Goal: Task Accomplishment & Management: Use online tool/utility

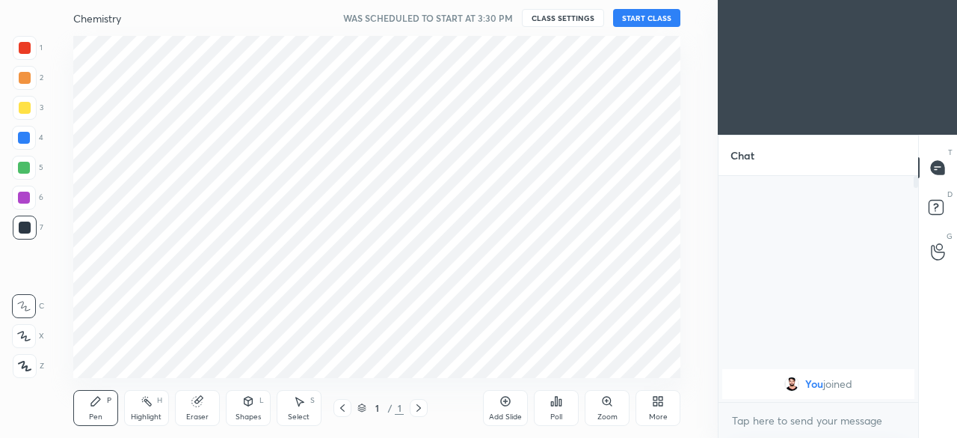
scroll to position [74454, 74138]
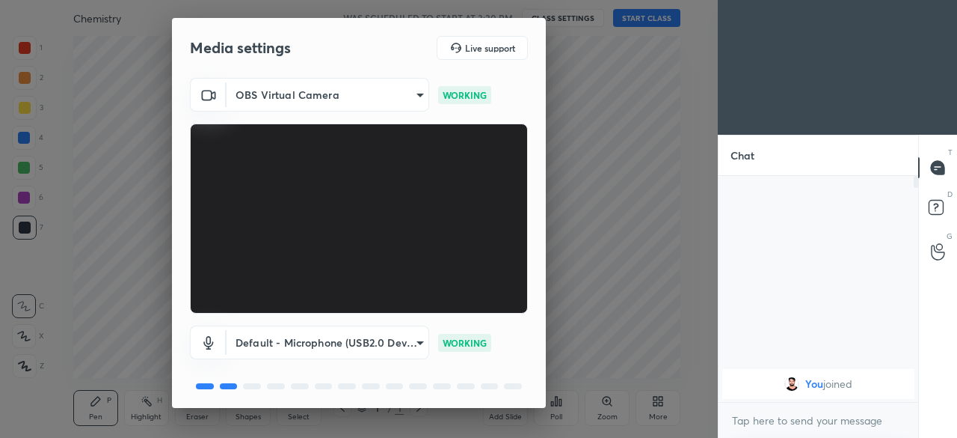
click at [418, 345] on body "1 2 3 4 5 6 7 C X Z C X Z E E Erase all H H Chemistry WAS SCHEDULED TO START AT…" at bounding box center [478, 219] width 957 height 438
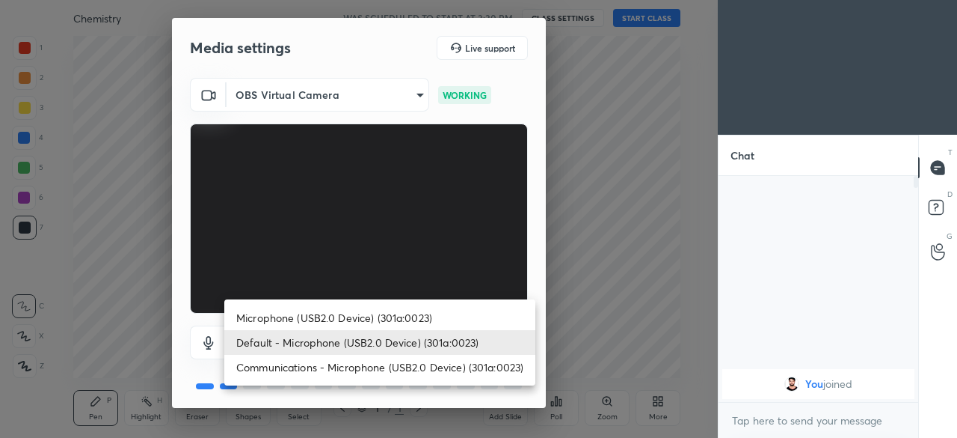
click at [414, 349] on li "Default - Microphone (USB2.0 Device) (301a:0023)" at bounding box center [379, 342] width 311 height 25
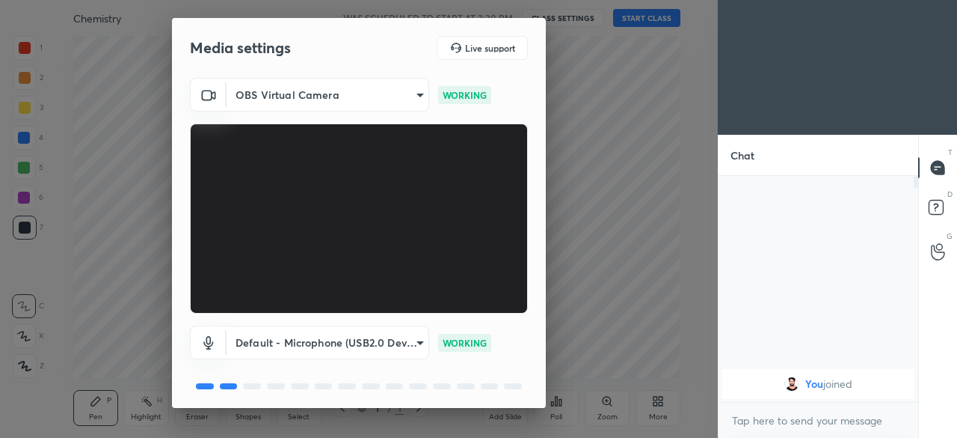
click at [468, 343] on p "WORKING" at bounding box center [465, 342] width 44 height 13
click at [581, 300] on div "Media settings Live support OBS Virtual Camera aa55fa7f5bb3570478bd02fec72bce79…" at bounding box center [359, 219] width 718 height 438
click at [470, 346] on p "WORKING" at bounding box center [465, 342] width 44 height 13
click at [488, 347] on div "WORKING" at bounding box center [464, 343] width 53 height 18
click at [485, 386] on div at bounding box center [490, 386] width 18 height 6
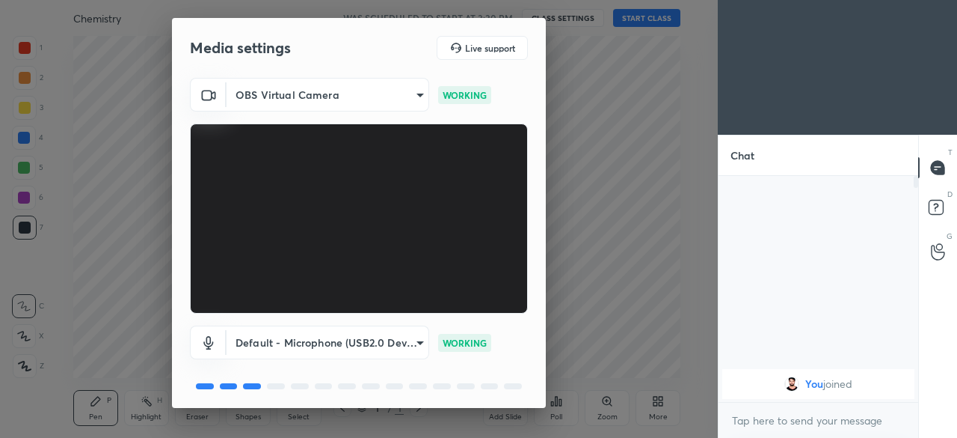
click at [420, 342] on body "1 2 3 4 5 6 7 C X Z C X Z E E Erase all H H Chemistry WAS SCHEDULED TO START AT…" at bounding box center [478, 219] width 957 height 438
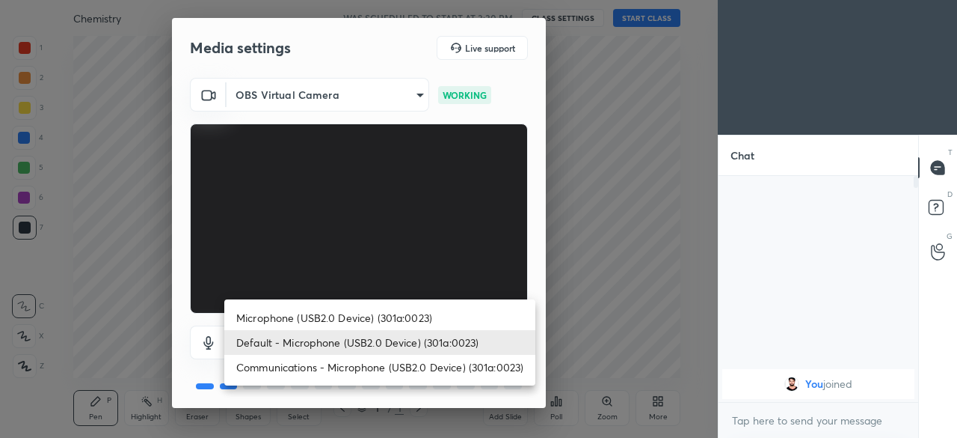
click at [367, 370] on li "Communications - Microphone (USB2.0 Device) (301a:0023)" at bounding box center [379, 367] width 311 height 25
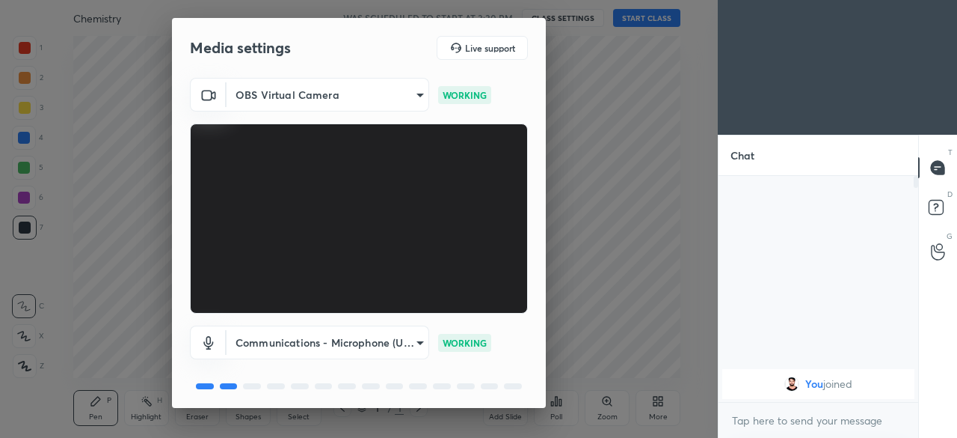
click at [577, 350] on div "Media settings Live support OBS Virtual Camera aa55fa7f5bb3570478bd02fec72bce79…" at bounding box center [359, 219] width 718 height 438
click at [420, 97] on body "1 2 3 4 5 6 7 C X Z C X Z E E Erase all H H Chemistry WAS SCHEDULED TO START AT…" at bounding box center [478, 219] width 957 height 438
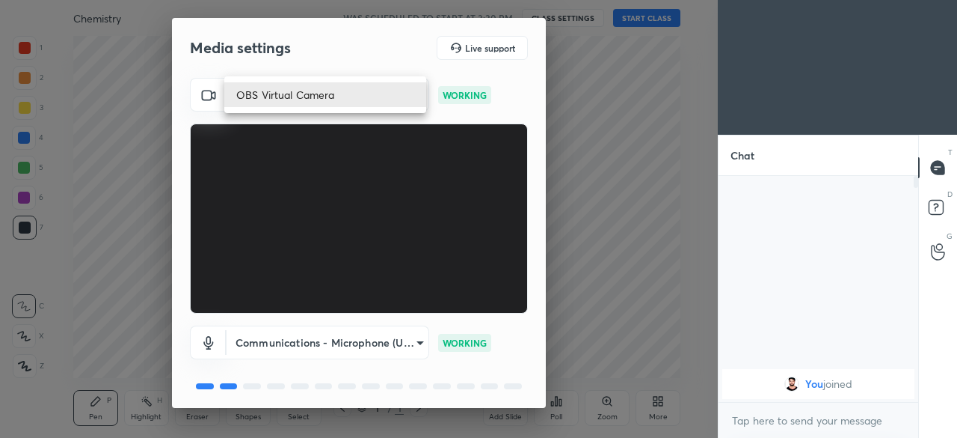
click at [606, 141] on div at bounding box center [478, 219] width 957 height 438
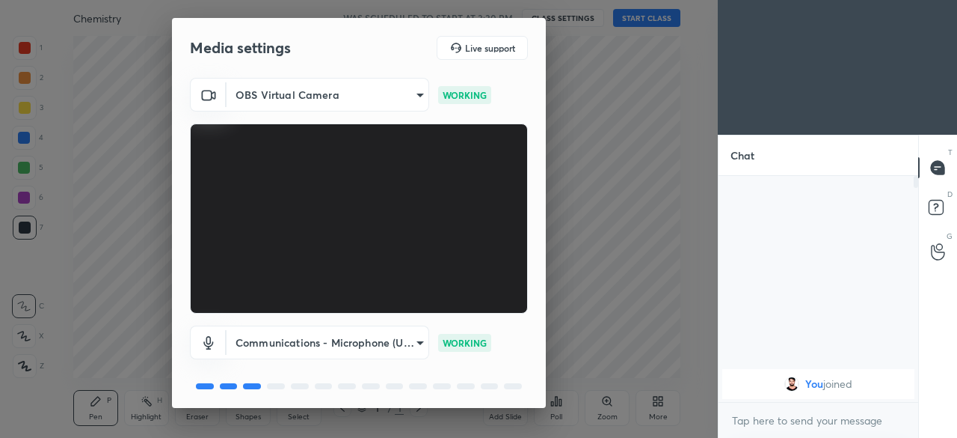
click at [416, 340] on body "1 2 3 4 5 6 7 C X Z C X Z E E Erase all H H Chemistry WAS SCHEDULED TO START AT…" at bounding box center [478, 219] width 957 height 438
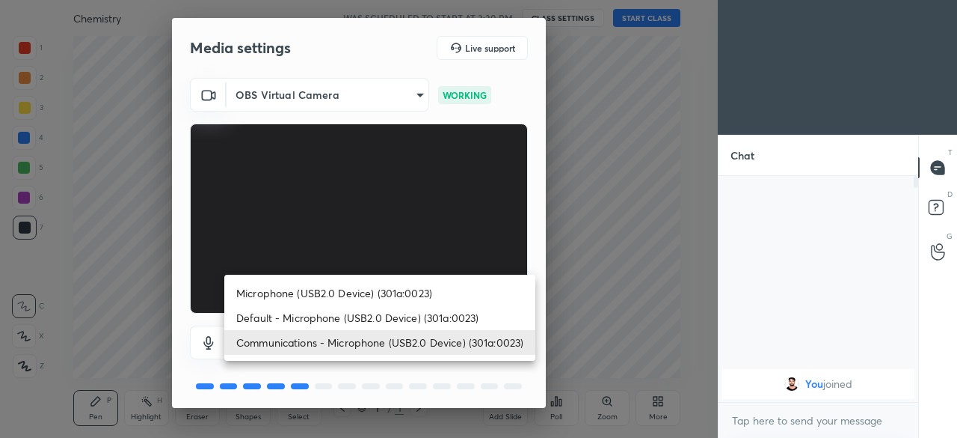
click at [366, 289] on li "Microphone (USB2.0 Device) (301a:0023)" at bounding box center [379, 292] width 311 height 25
type input "53151d232d0d5fc1532599613ae21571e5236174b17d89ca3fbe3dbc0b97a371"
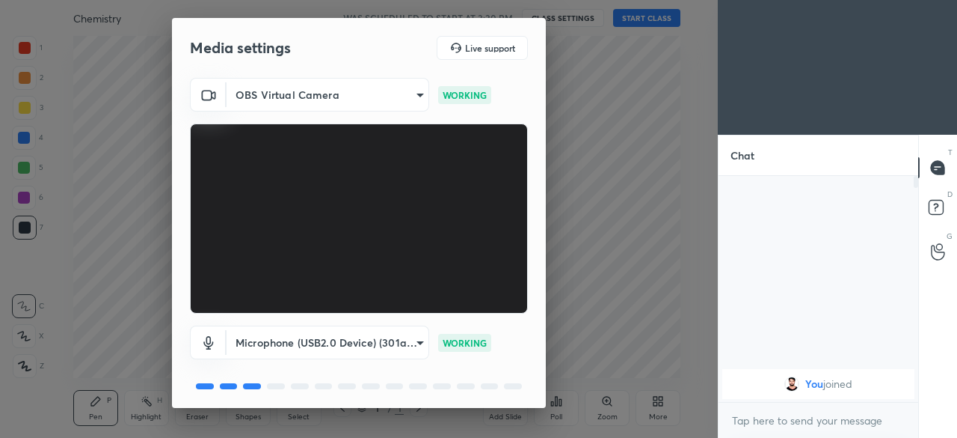
click at [669, 331] on div "Media settings Live support OBS Virtual Camera aa55fa7f5bb3570478bd02fec72bce79…" at bounding box center [359, 219] width 718 height 438
click at [151, 114] on div "Media settings Live support OBS Virtual Camera aa55fa7f5bb3570478bd02fec72bce79…" at bounding box center [359, 219] width 718 height 438
click at [138, 108] on div "Media settings Live support OBS Virtual Camera aa55fa7f5bb3570478bd02fec72bce79…" at bounding box center [359, 219] width 718 height 438
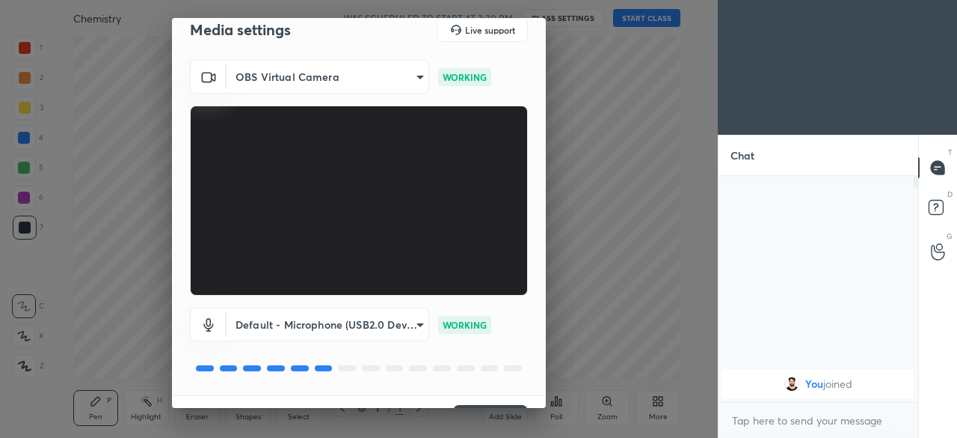
scroll to position [53, 0]
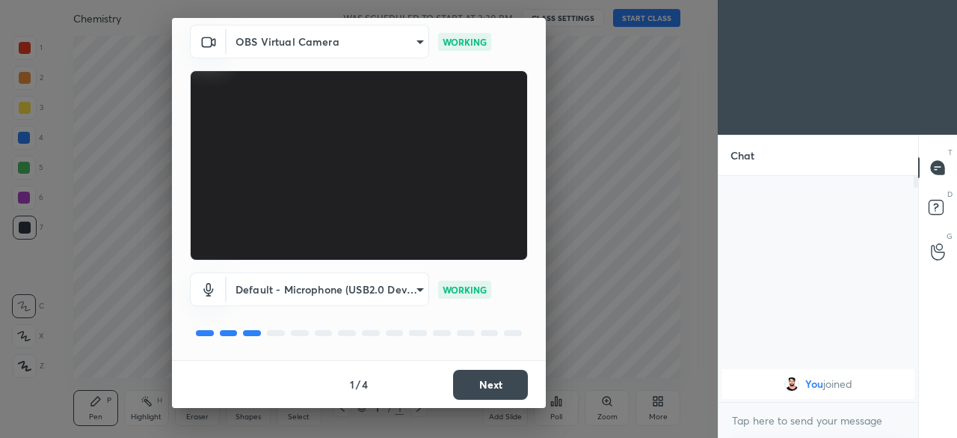
click at [482, 390] on button "Next" at bounding box center [490, 384] width 75 height 30
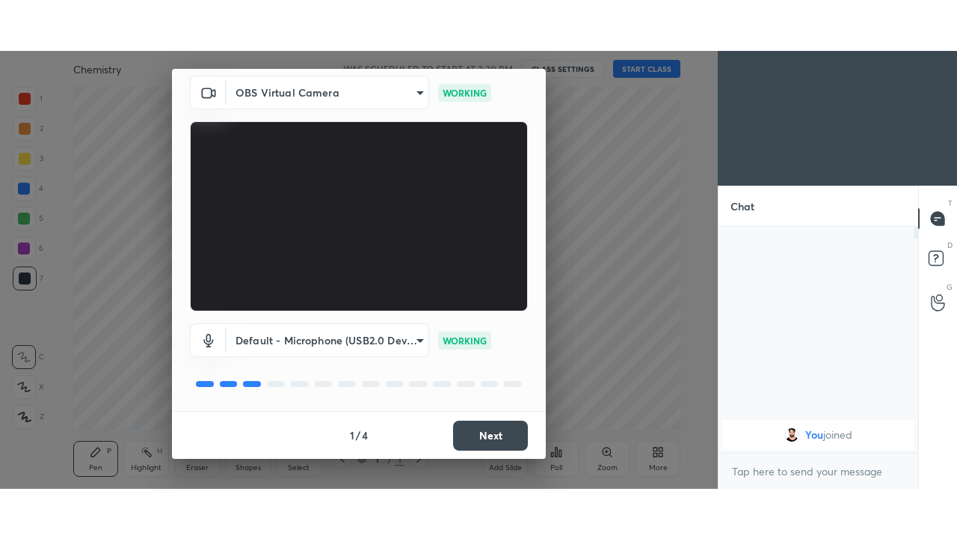
scroll to position [0, 0]
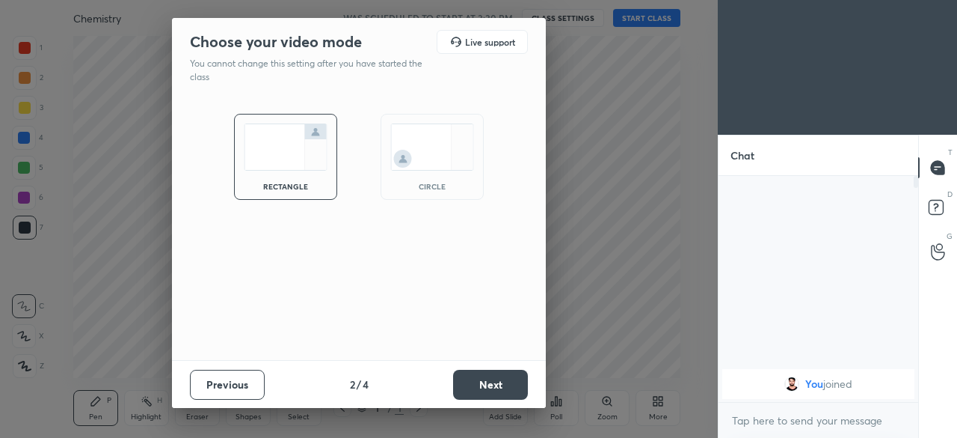
click at [485, 385] on button "Next" at bounding box center [490, 384] width 75 height 30
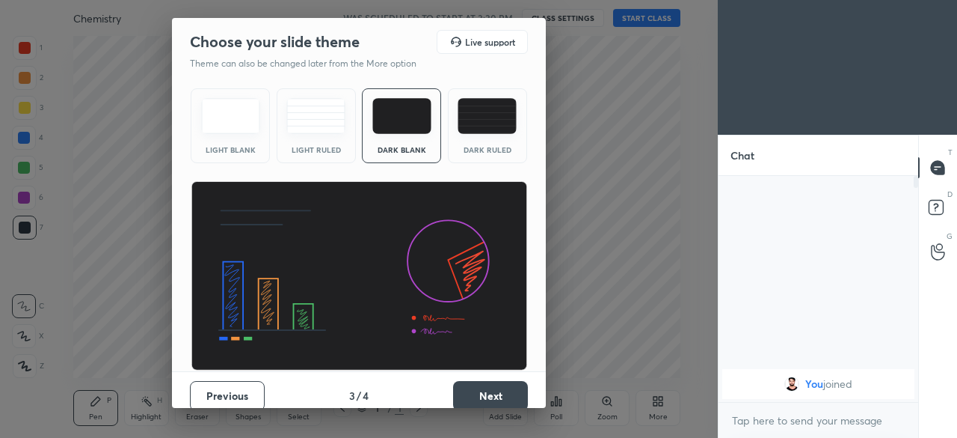
click at [482, 391] on button "Next" at bounding box center [490, 396] width 75 height 30
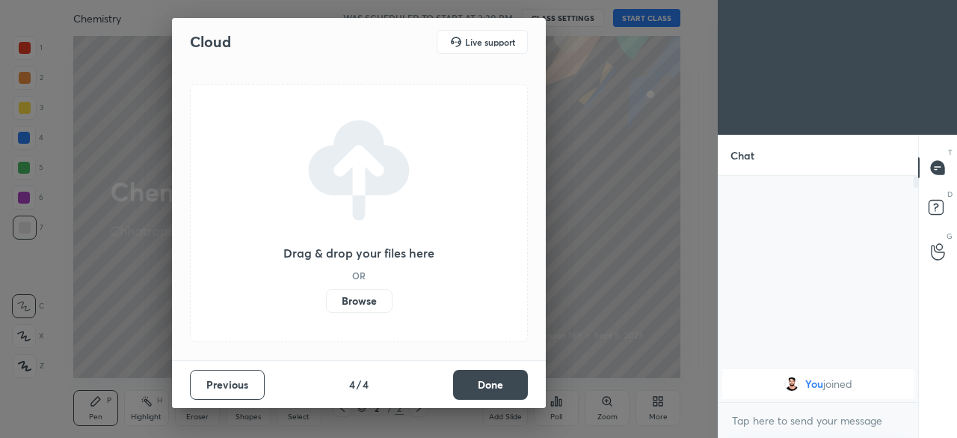
click at [361, 301] on label "Browse" at bounding box center [359, 301] width 67 height 24
click at [326, 301] on input "Browse" at bounding box center [326, 301] width 0 height 24
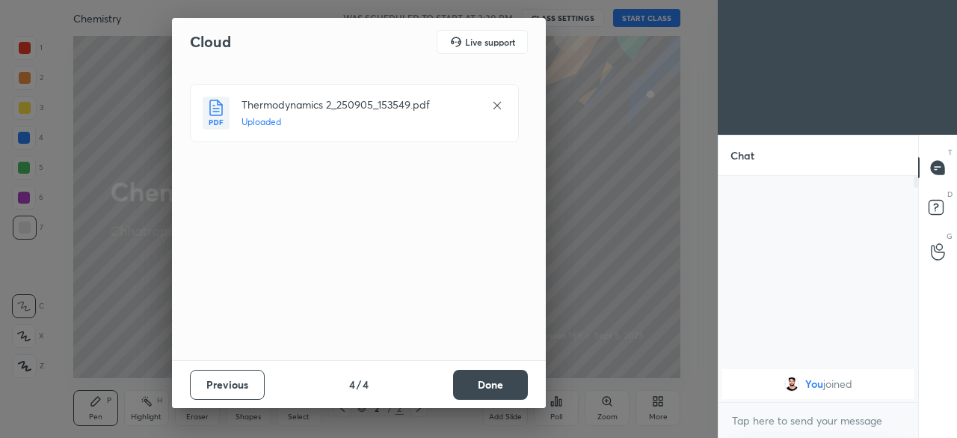
click at [491, 382] on button "Done" at bounding box center [490, 384] width 75 height 30
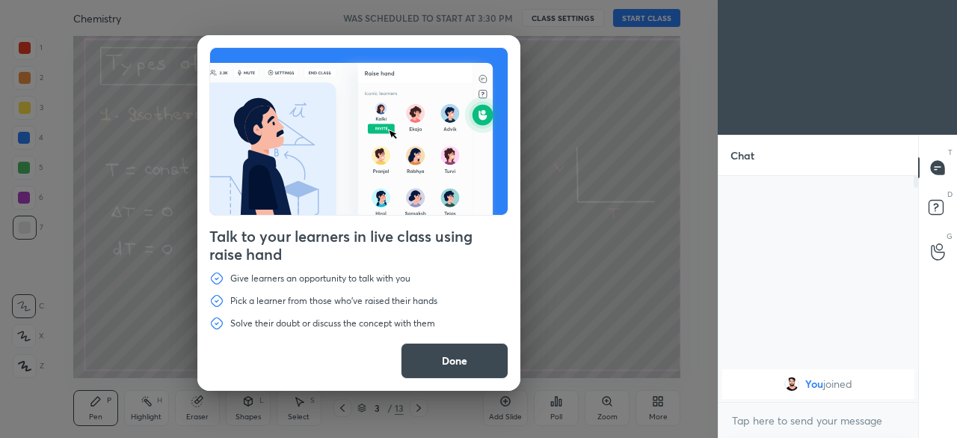
click at [438, 359] on button "Done" at bounding box center [455, 361] width 108 height 36
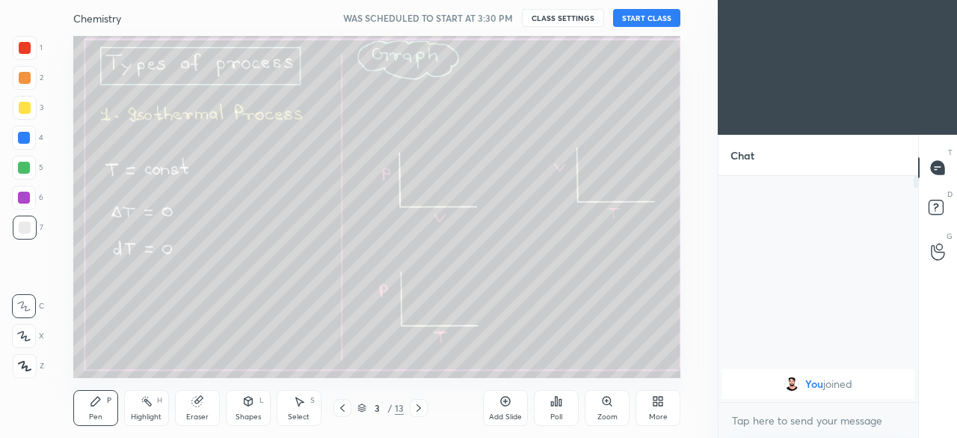
click at [662, 413] on div "More" at bounding box center [658, 416] width 19 height 7
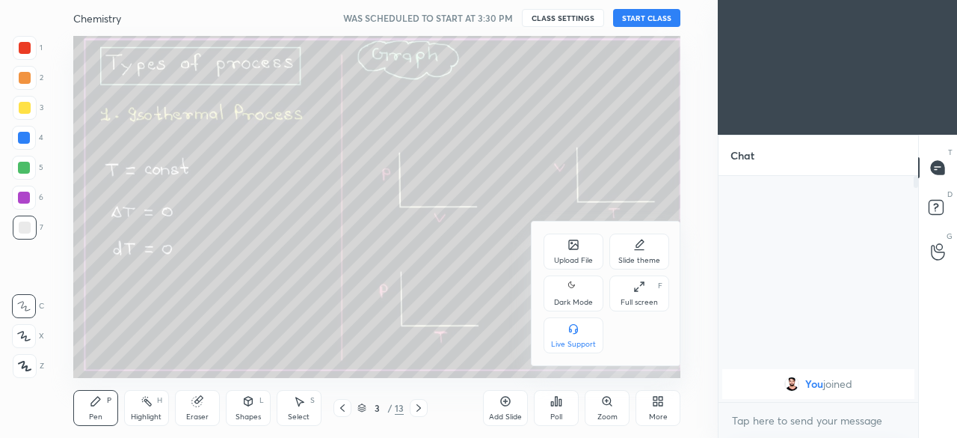
click at [573, 298] on div "Dark Mode" at bounding box center [573, 301] width 39 height 7
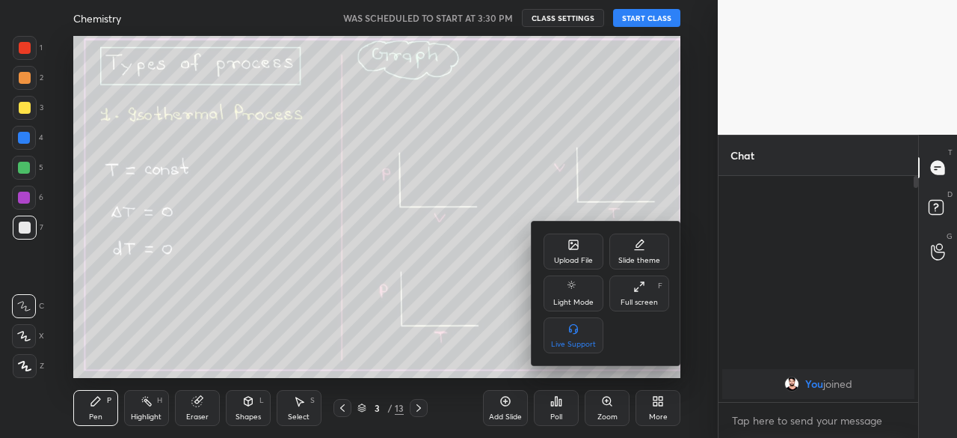
click at [509, 322] on div at bounding box center [478, 219] width 957 height 438
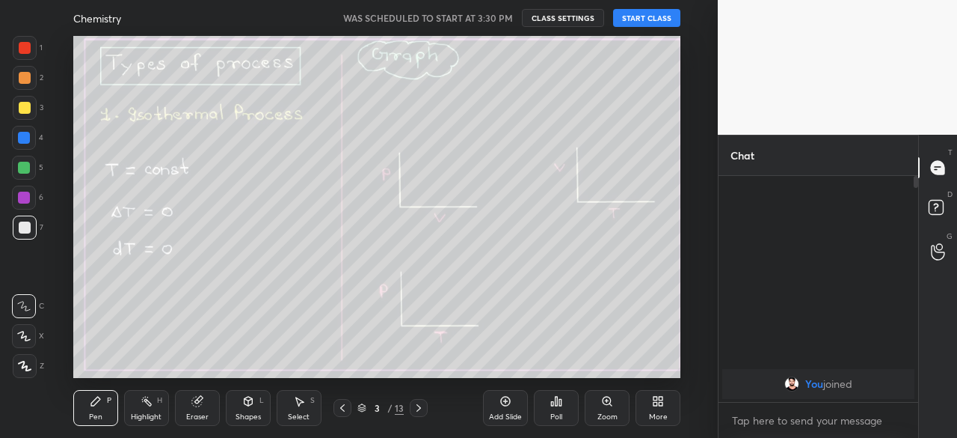
click at [505, 404] on icon at bounding box center [506, 401] width 12 height 12
click at [647, 25] on button "START CLASS" at bounding box center [646, 18] width 67 height 18
click at [586, 370] on div "Add Slide Poll Zoom More" at bounding box center [581, 408] width 197 height 84
click at [589, 374] on div "Add Slide Poll Zoom More" at bounding box center [581, 408] width 197 height 84
click at [419, 408] on icon at bounding box center [419, 408] width 12 height 12
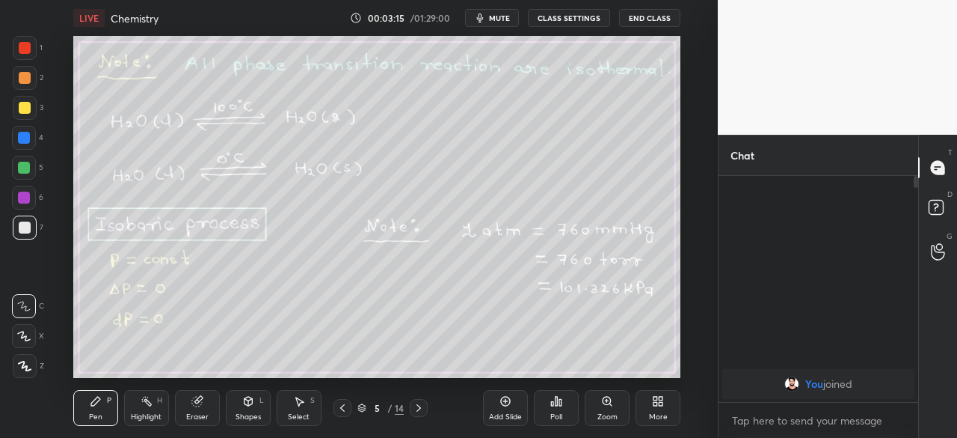
click at [343, 408] on icon at bounding box center [343, 408] width 12 height 12
click at [341, 408] on icon at bounding box center [342, 407] width 4 height 7
click at [22, 166] on div at bounding box center [24, 168] width 12 height 12
click at [24, 105] on div at bounding box center [25, 108] width 12 height 12
click at [201, 408] on div "Eraser" at bounding box center [197, 408] width 45 height 36
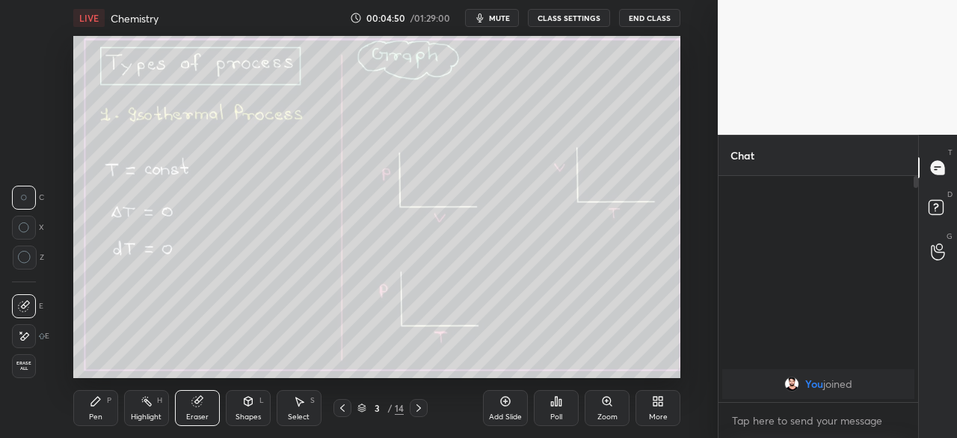
click at [101, 407] on div "Pen P" at bounding box center [95, 408] width 45 height 36
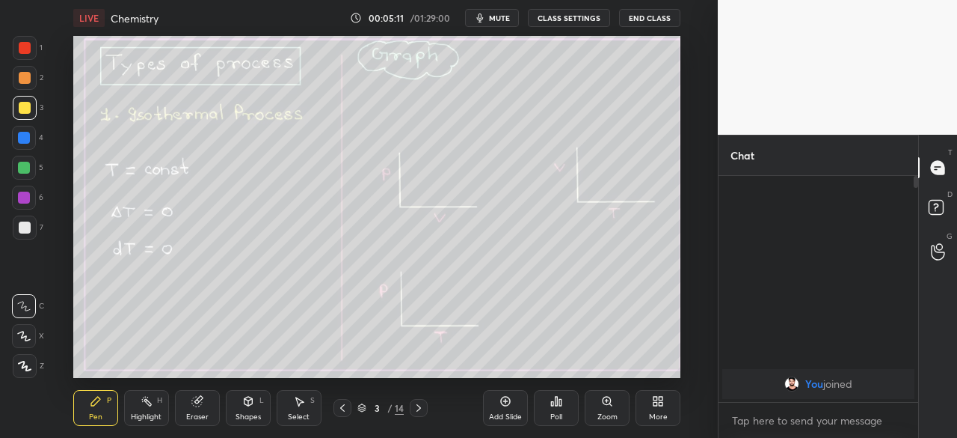
click at [197, 408] on div "Eraser" at bounding box center [197, 408] width 45 height 36
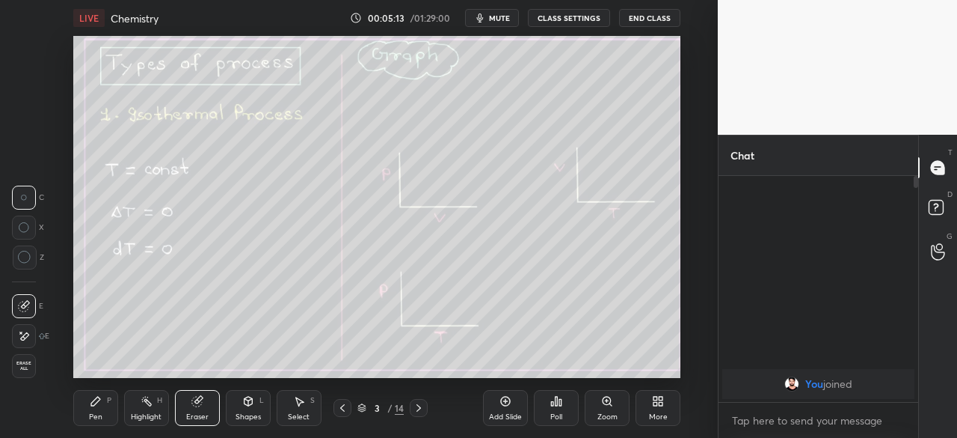
click at [101, 402] on icon at bounding box center [96, 401] width 12 height 12
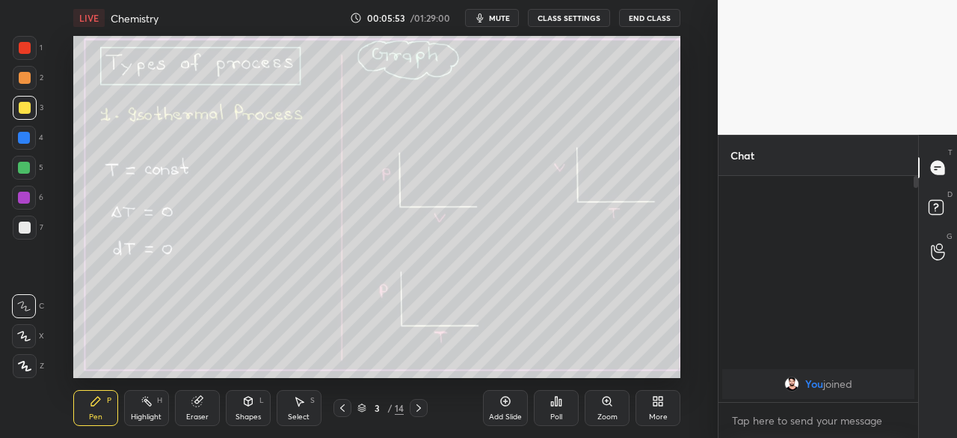
click at [19, 225] on div at bounding box center [25, 227] width 12 height 12
click at [202, 413] on div "Eraser" at bounding box center [197, 416] width 22 height 7
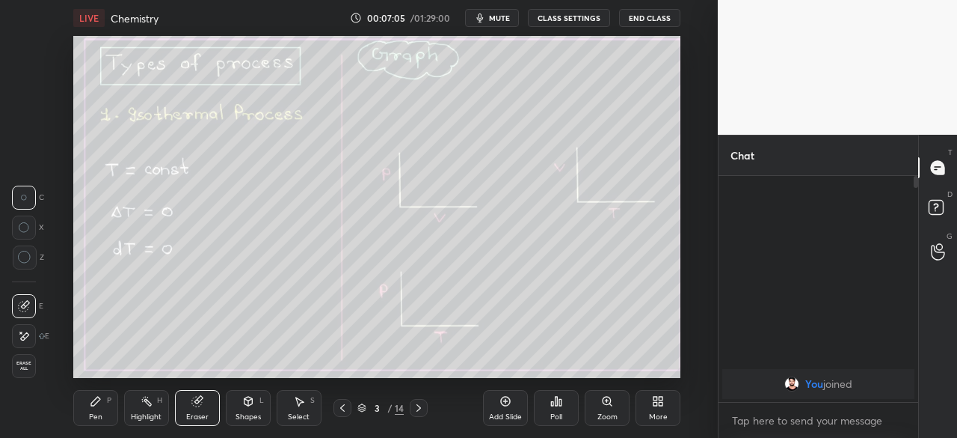
click at [108, 408] on div "Pen P" at bounding box center [95, 408] width 45 height 36
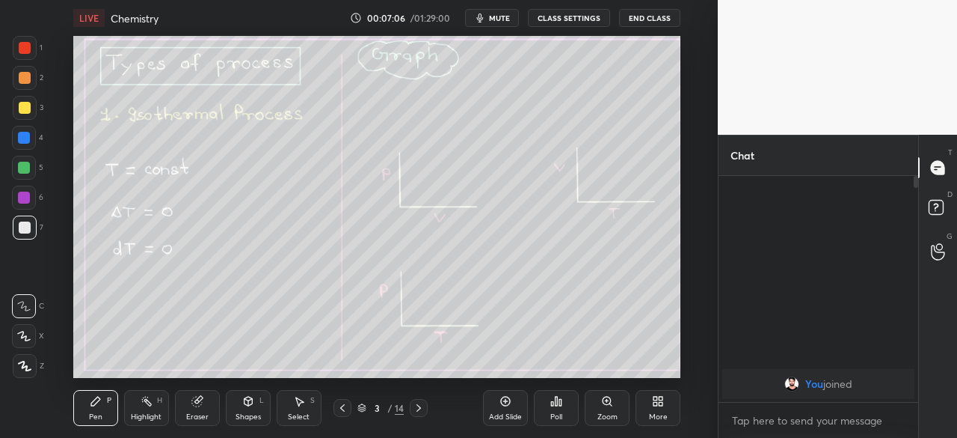
click at [105, 403] on div "Pen P" at bounding box center [95, 408] width 45 height 36
click at [25, 168] on div at bounding box center [24, 168] width 12 height 12
click at [150, 413] on div "Highlight" at bounding box center [146, 416] width 31 height 7
click at [201, 411] on div "Eraser" at bounding box center [197, 408] width 45 height 36
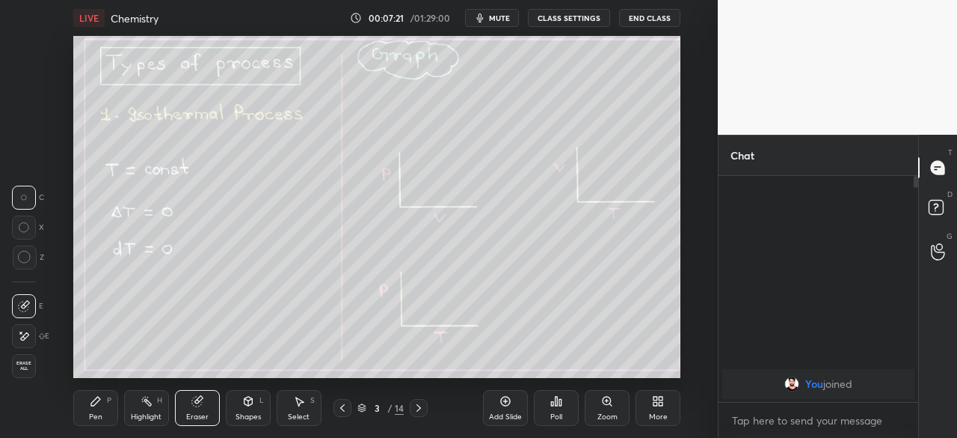
click at [99, 408] on div "Pen P" at bounding box center [95, 408] width 45 height 36
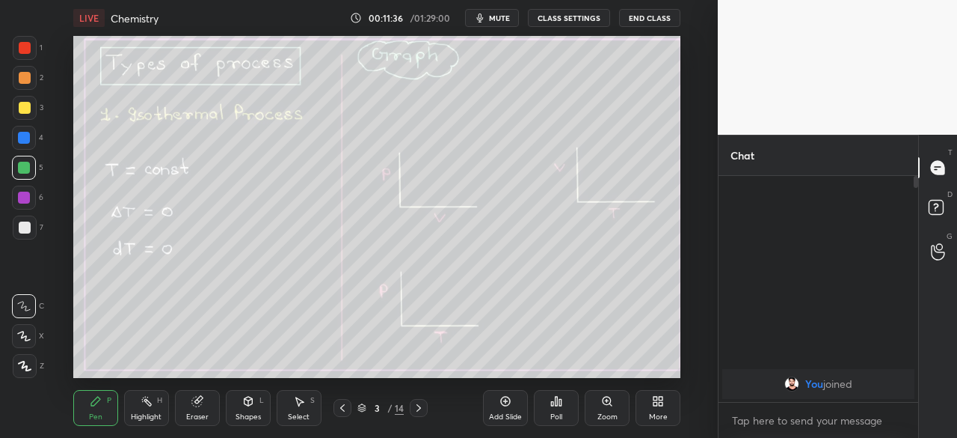
click at [506, 402] on icon at bounding box center [506, 401] width 12 height 12
click at [248, 409] on div "Shapes L" at bounding box center [248, 408] width 45 height 36
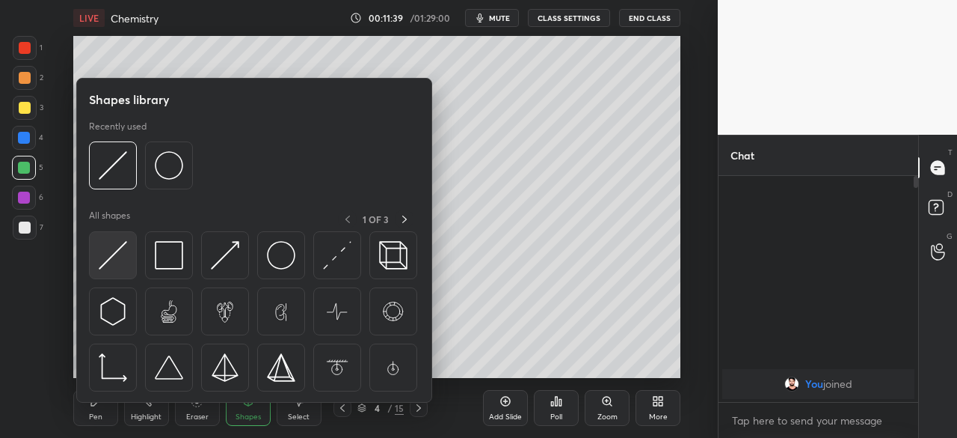
click at [118, 263] on img at bounding box center [113, 255] width 28 height 28
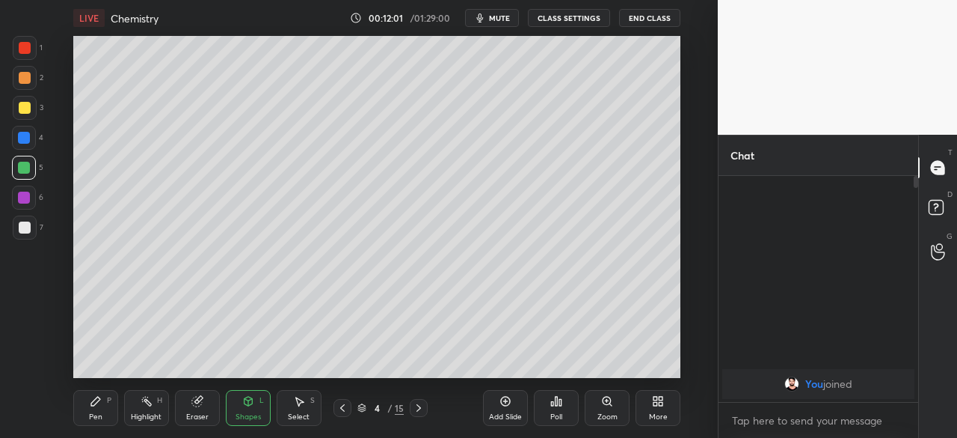
click at [200, 413] on div "Eraser" at bounding box center [197, 416] width 22 height 7
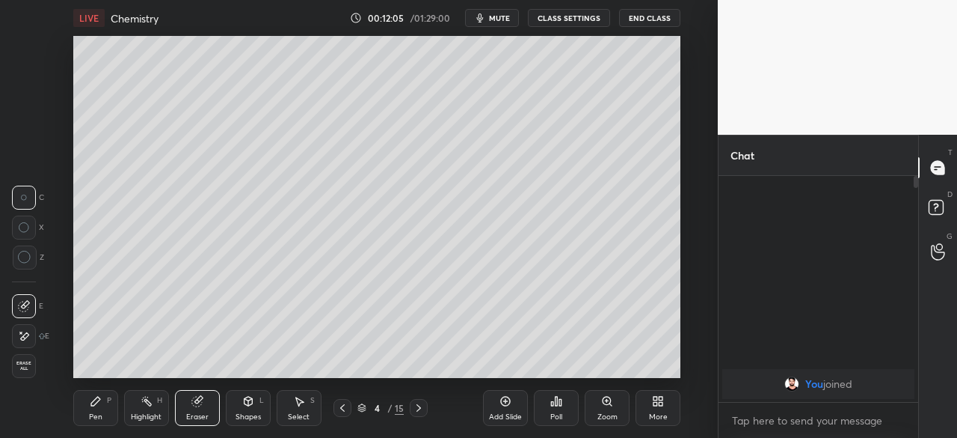
click at [99, 410] on div "Pen P" at bounding box center [95, 408] width 45 height 36
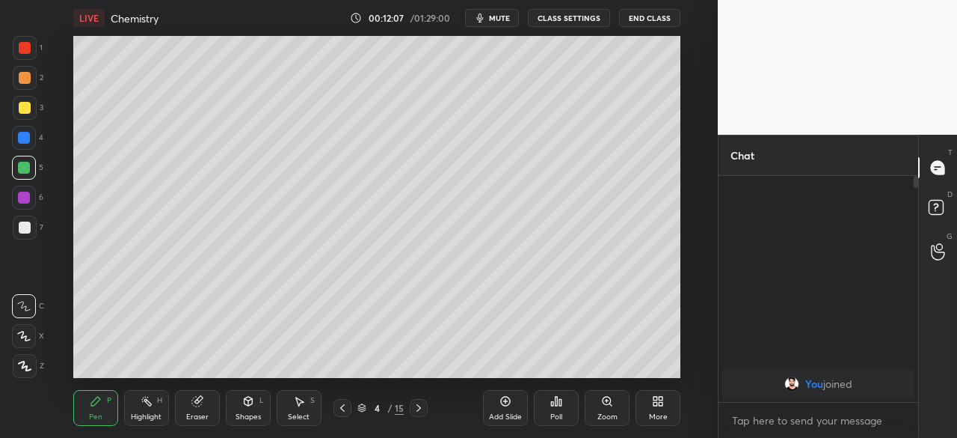
click at [250, 414] on div "Shapes" at bounding box center [248, 416] width 25 height 7
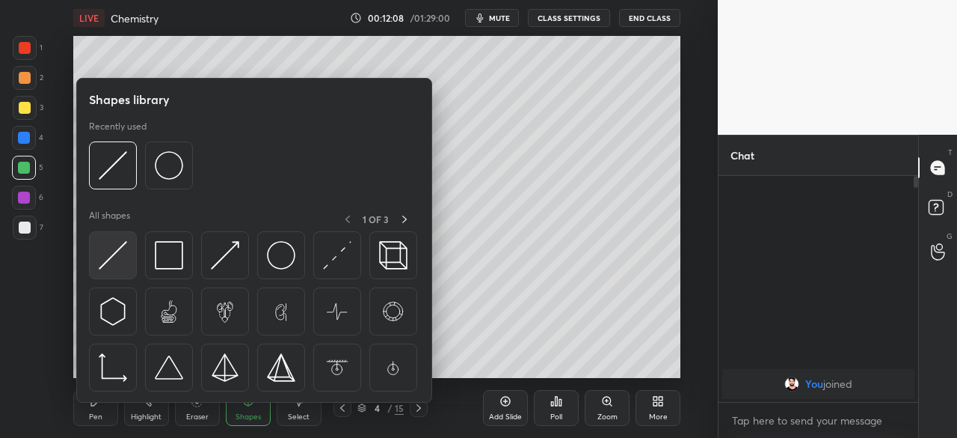
click at [128, 257] on div at bounding box center [113, 255] width 48 height 48
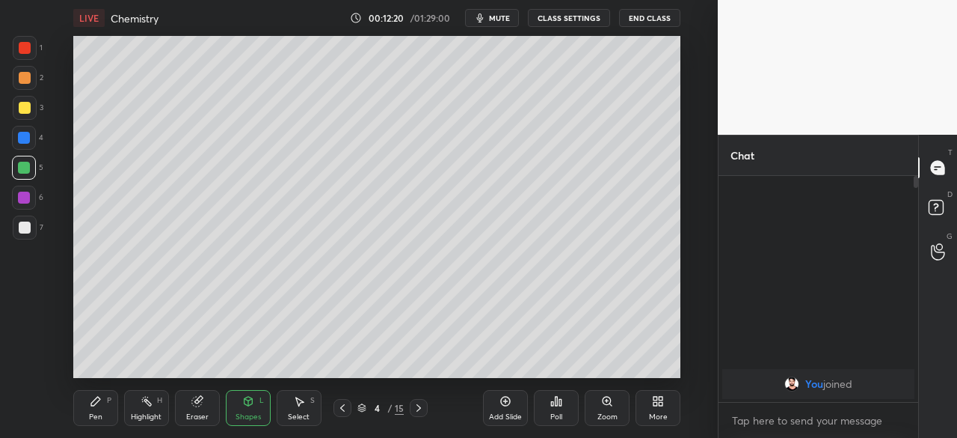
click at [22, 227] on div at bounding box center [25, 227] width 12 height 12
click at [198, 407] on div "Eraser" at bounding box center [197, 408] width 45 height 36
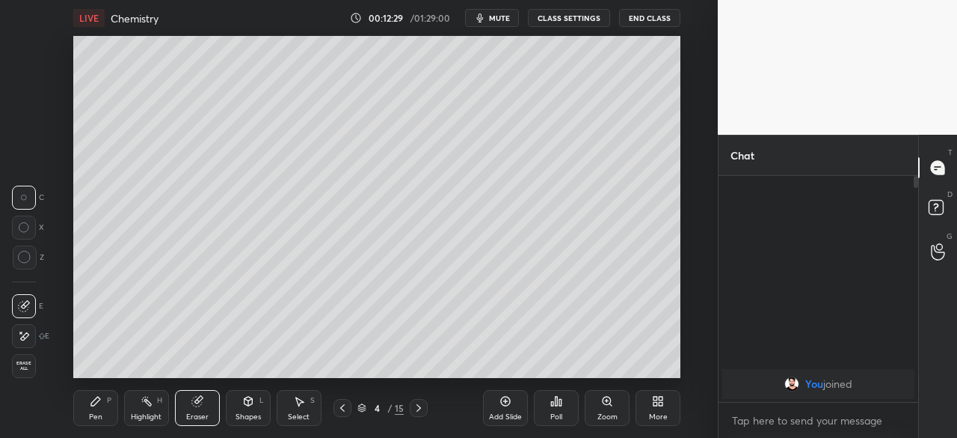
click at [100, 414] on div "Pen" at bounding box center [95, 416] width 13 height 7
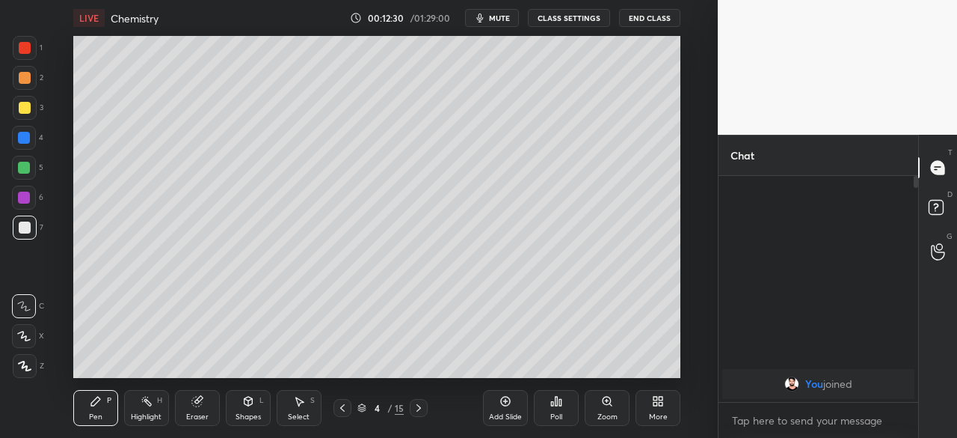
click at [102, 408] on div "Pen P" at bounding box center [95, 408] width 45 height 36
click at [197, 413] on div "Eraser" at bounding box center [197, 416] width 22 height 7
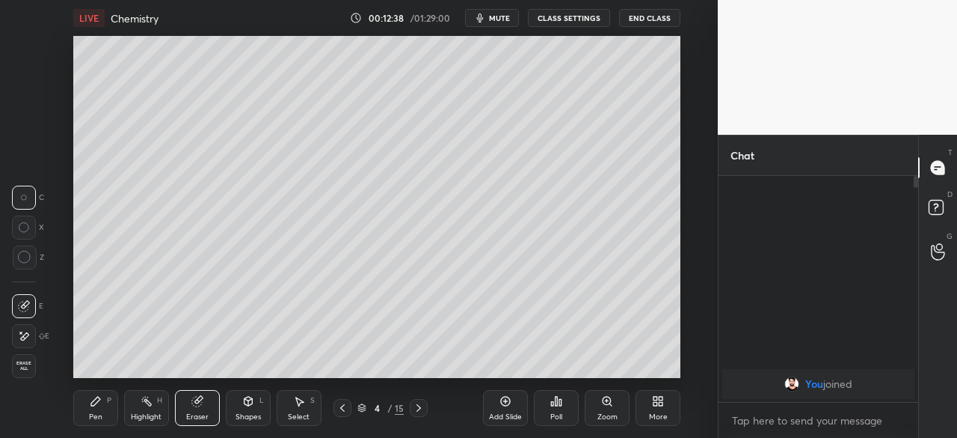
click at [95, 410] on div "Pen P" at bounding box center [95, 408] width 45 height 36
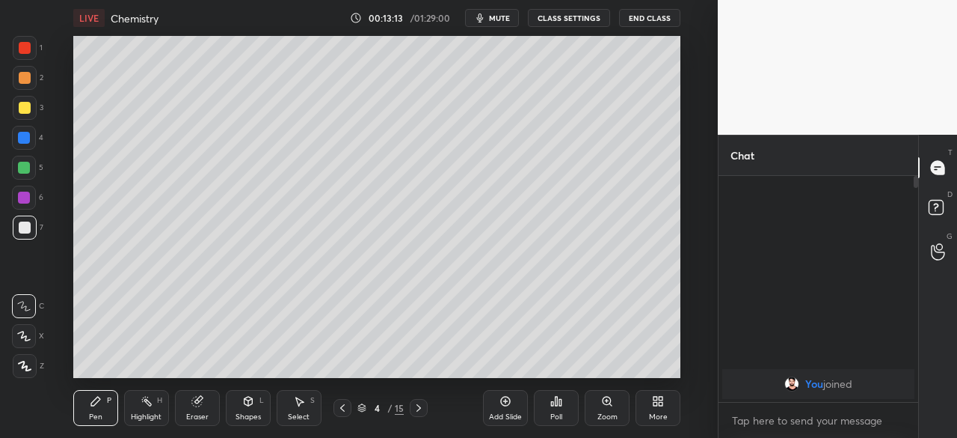
click at [25, 104] on div at bounding box center [25, 108] width 12 height 12
click at [247, 413] on div "Shapes" at bounding box center [248, 416] width 25 height 7
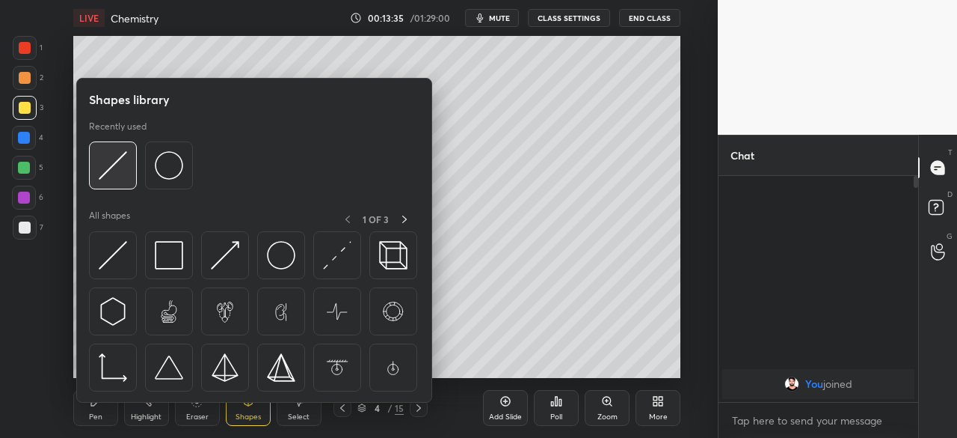
click at [114, 173] on img at bounding box center [113, 165] width 28 height 28
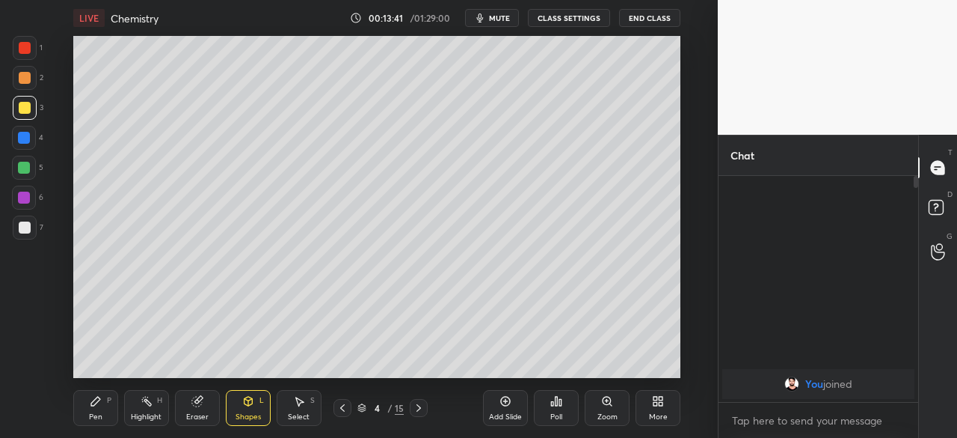
click at [197, 411] on div "Eraser" at bounding box center [197, 408] width 45 height 36
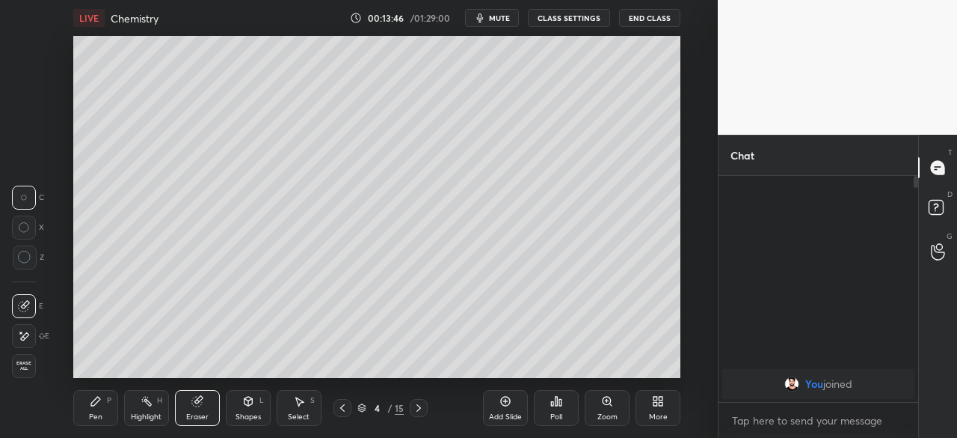
click at [105, 407] on div "Pen P" at bounding box center [95, 408] width 45 height 36
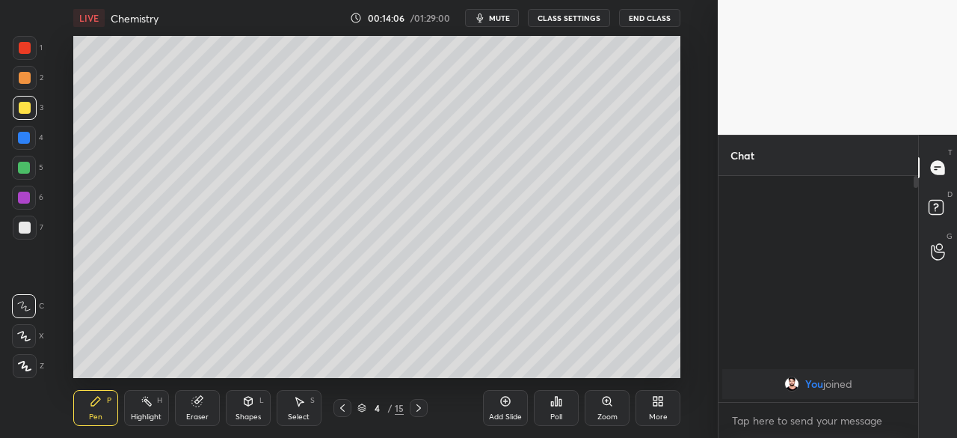
click at [345, 408] on icon at bounding box center [343, 408] width 12 height 12
click at [420, 407] on icon at bounding box center [419, 408] width 12 height 12
click at [419, 408] on icon at bounding box center [419, 407] width 4 height 7
click at [418, 408] on icon at bounding box center [419, 408] width 12 height 12
click at [199, 410] on div "Eraser" at bounding box center [197, 408] width 45 height 36
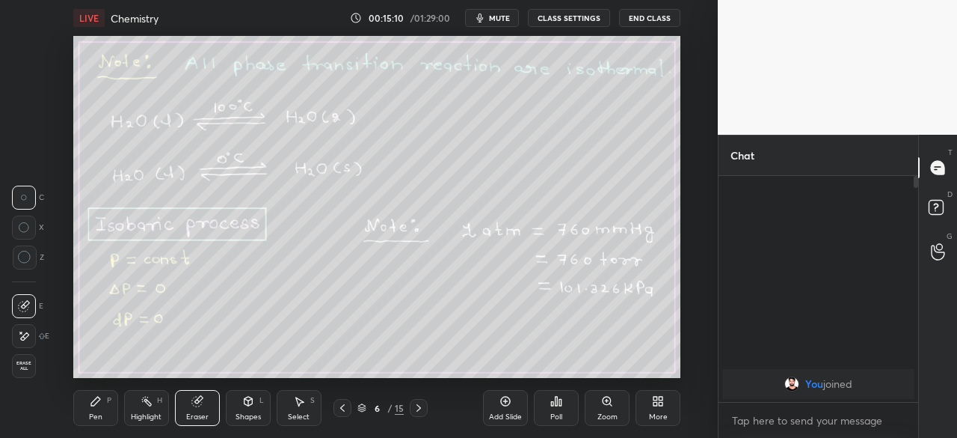
click at [104, 405] on div "Pen P" at bounding box center [95, 408] width 45 height 36
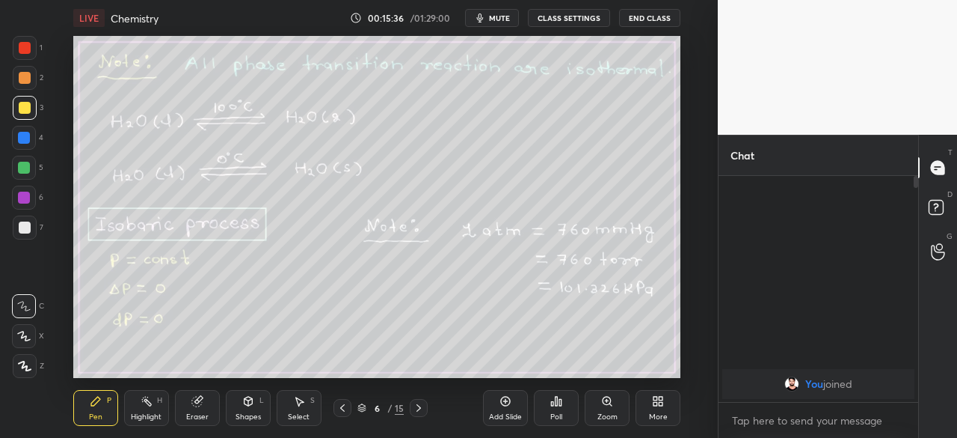
click at [21, 198] on div at bounding box center [24, 197] width 12 height 12
click at [343, 408] on icon at bounding box center [343, 408] width 12 height 12
click at [417, 411] on icon at bounding box center [419, 407] width 4 height 7
click at [417, 408] on icon at bounding box center [419, 408] width 12 height 12
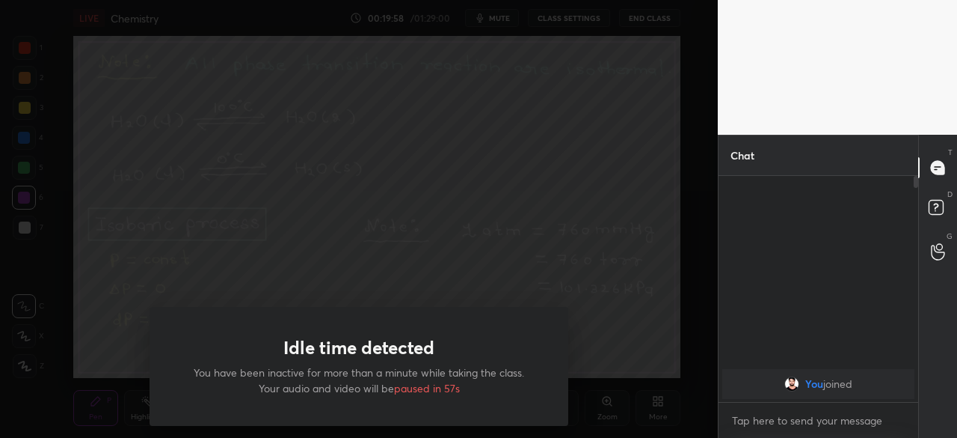
click at [114, 347] on div "Idle time detected You have been inactive for more than a minute while taking t…" at bounding box center [359, 219] width 718 height 438
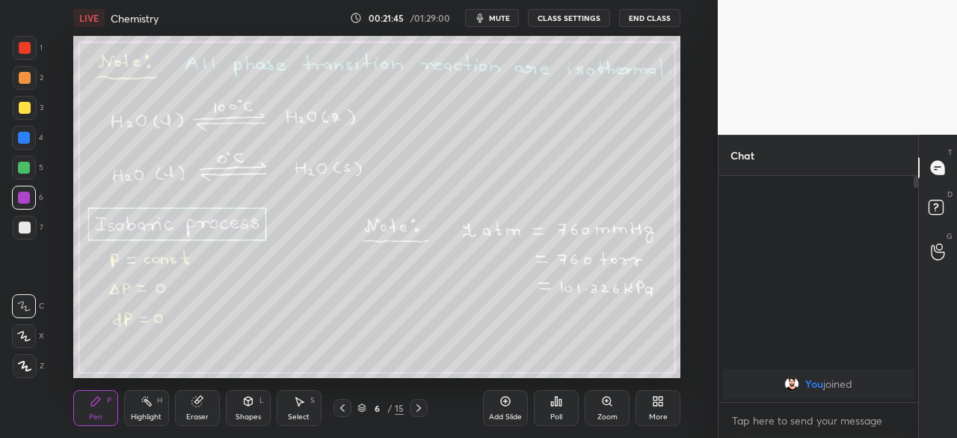
click at [660, 407] on div "More" at bounding box center [658, 408] width 45 height 36
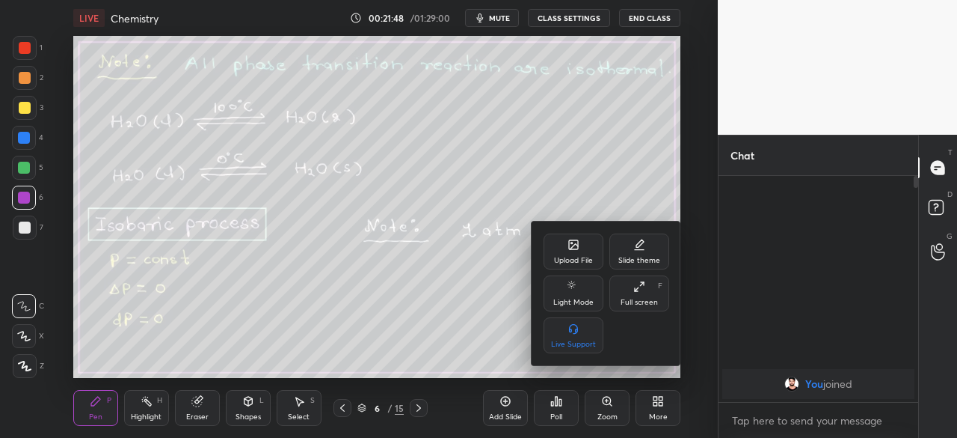
click at [640, 287] on icon at bounding box center [640, 286] width 12 height 12
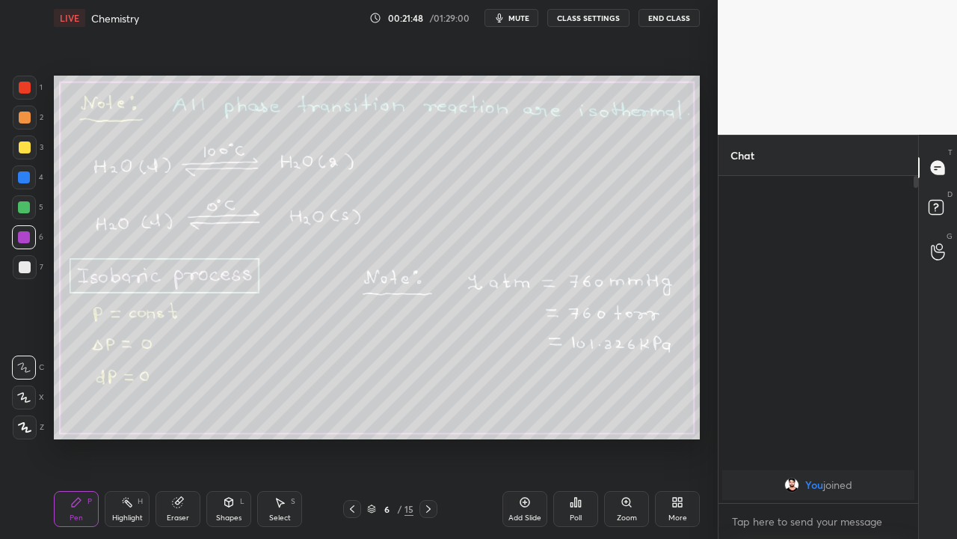
scroll to position [197, 195]
click at [426, 437] on icon at bounding box center [429, 509] width 12 height 12
click at [23, 275] on div at bounding box center [25, 267] width 24 height 24
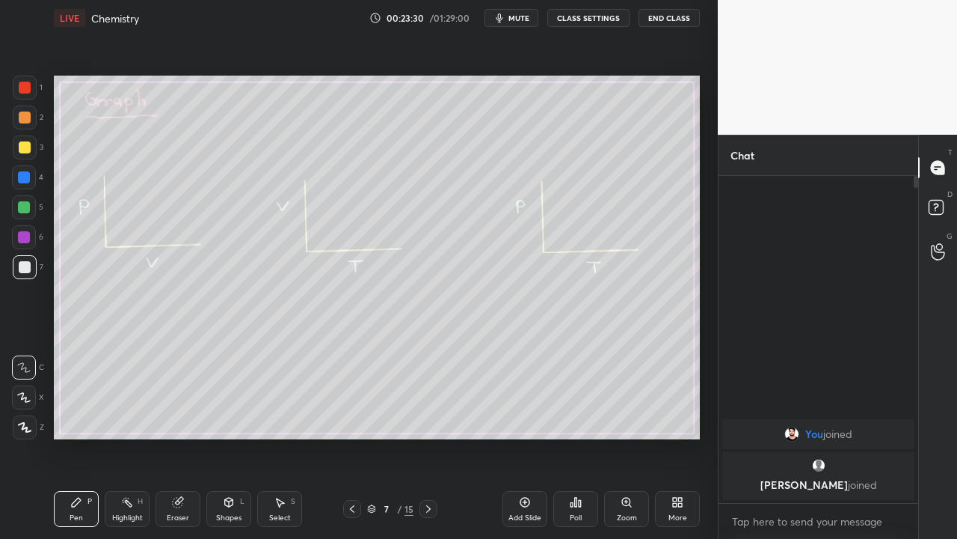
click at [183, 437] on div "Eraser" at bounding box center [178, 509] width 45 height 36
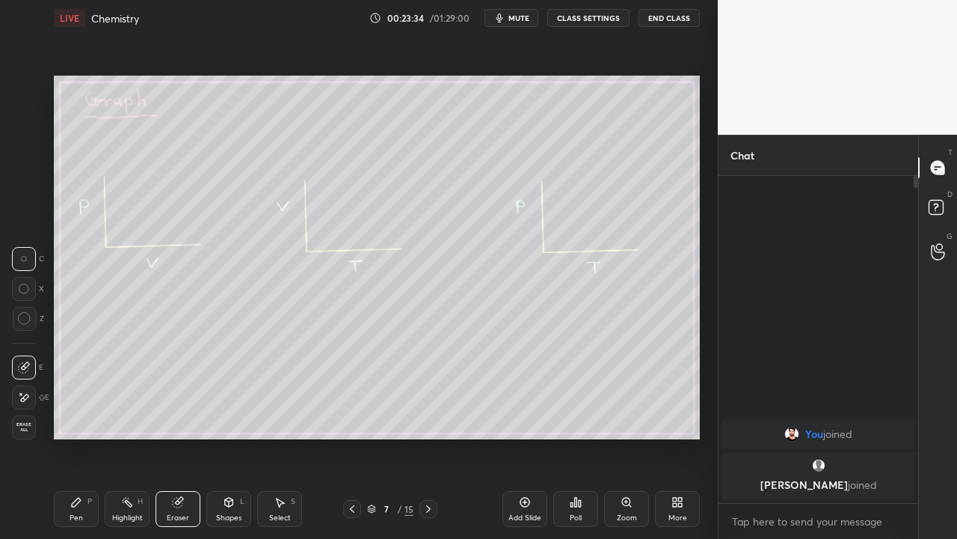
click at [81, 437] on div "Pen" at bounding box center [76, 517] width 13 height 7
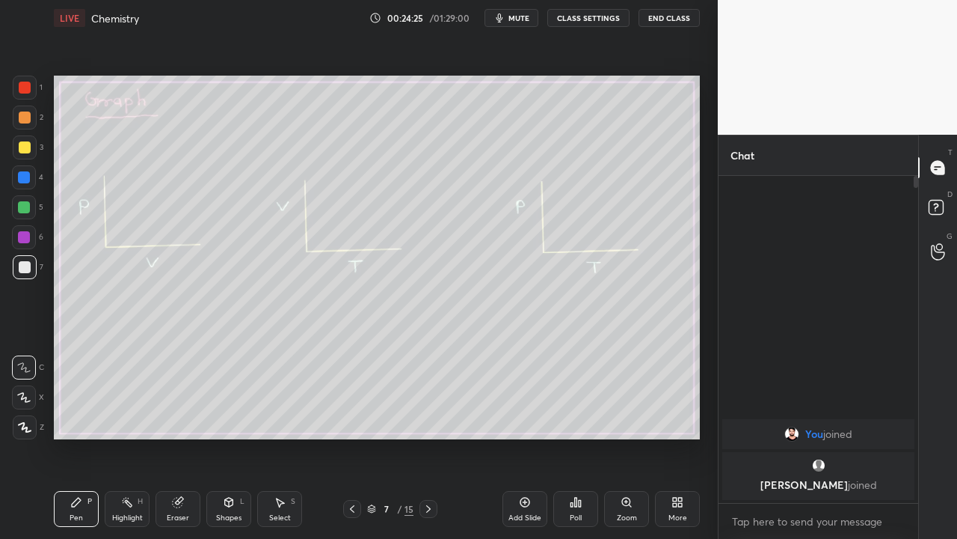
click at [429, 437] on icon at bounding box center [429, 509] width 12 height 12
click at [427, 437] on icon at bounding box center [429, 509] width 12 height 12
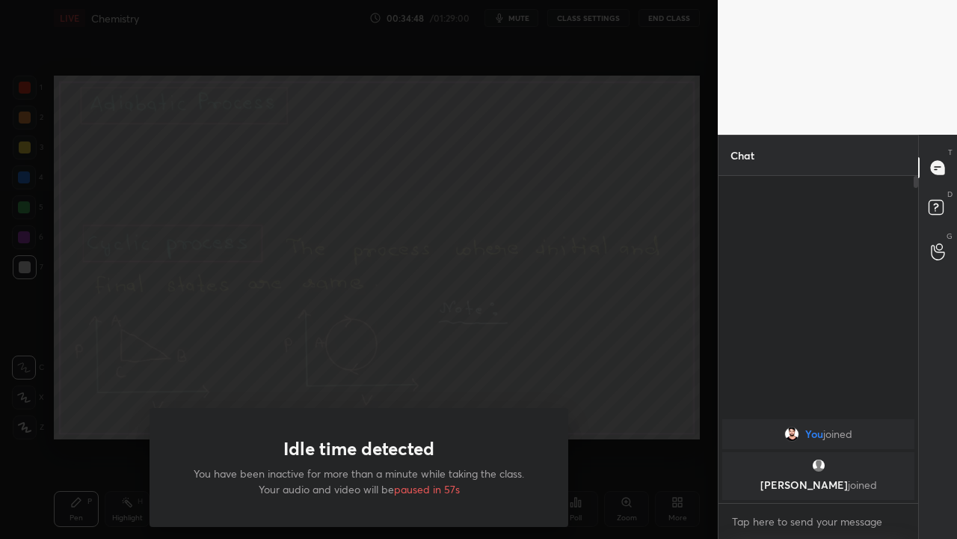
click at [437, 393] on div "Idle time detected You have been inactive for more than a minute while taking t…" at bounding box center [359, 269] width 718 height 539
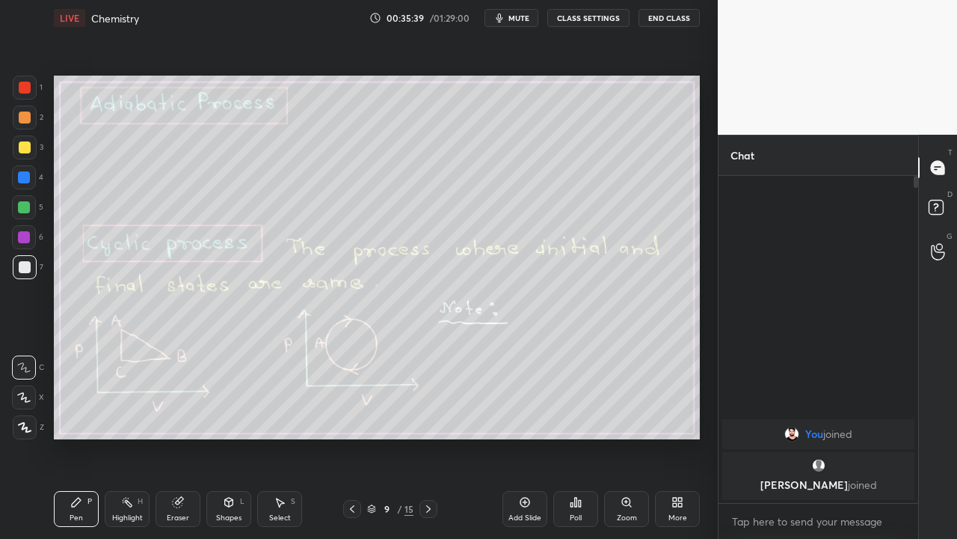
click at [426, 437] on icon at bounding box center [429, 509] width 12 height 12
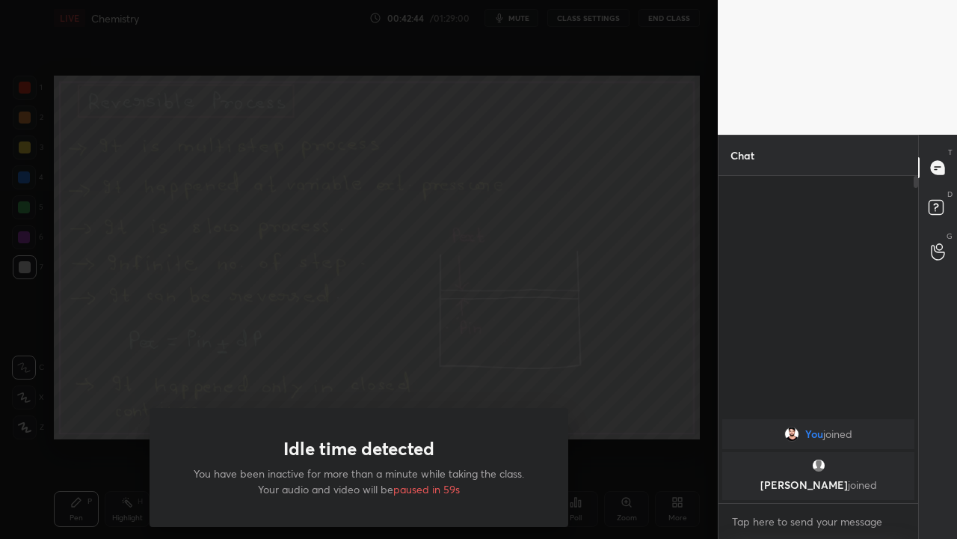
click at [119, 404] on div "Idle time detected You have been inactive for more than a minute while taking t…" at bounding box center [359, 269] width 718 height 539
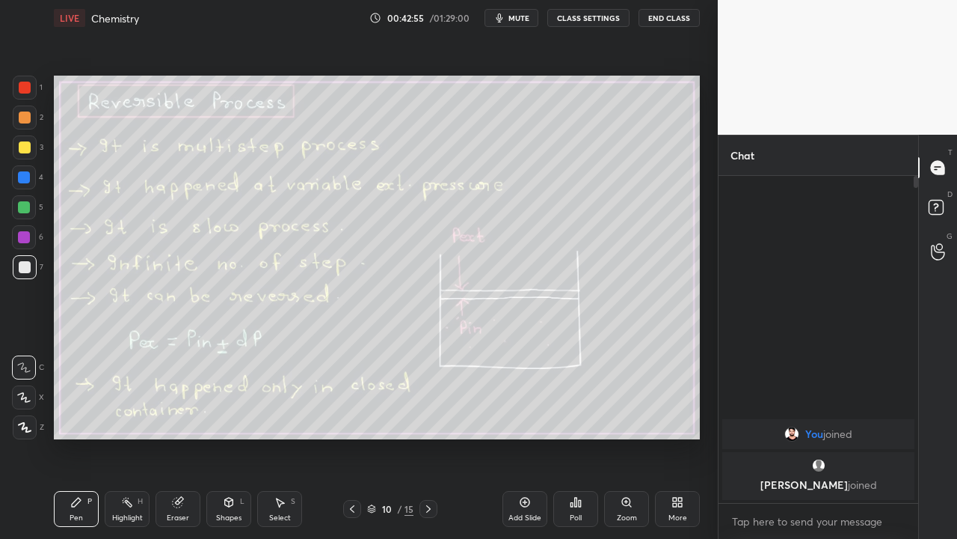
click at [430, 437] on icon at bounding box center [429, 509] width 12 height 12
click at [352, 437] on icon at bounding box center [352, 509] width 12 height 12
click at [426, 437] on div at bounding box center [429, 509] width 18 height 18
click at [429, 437] on icon at bounding box center [429, 509] width 12 height 12
click at [175, 437] on div "Eraser" at bounding box center [178, 517] width 22 height 7
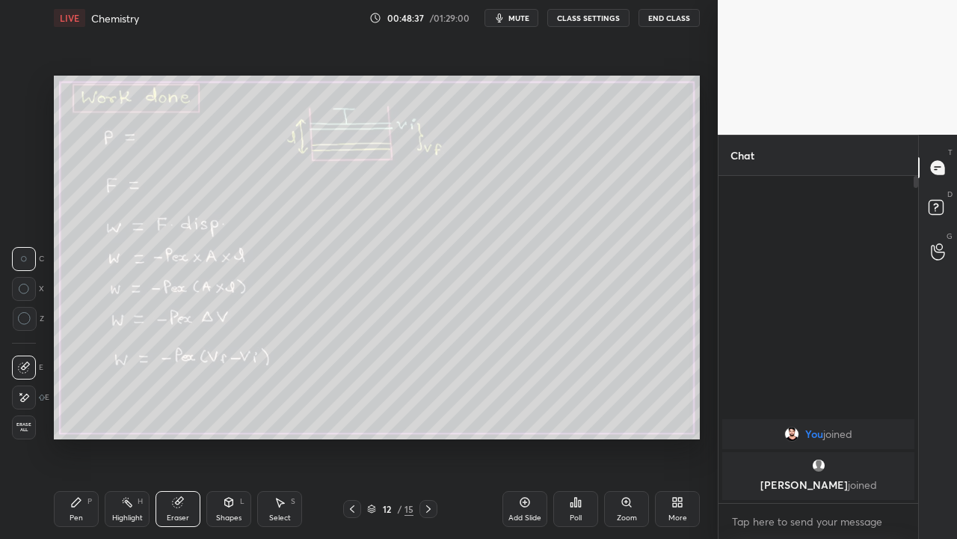
click at [87, 437] on div "Pen P" at bounding box center [76, 509] width 45 height 36
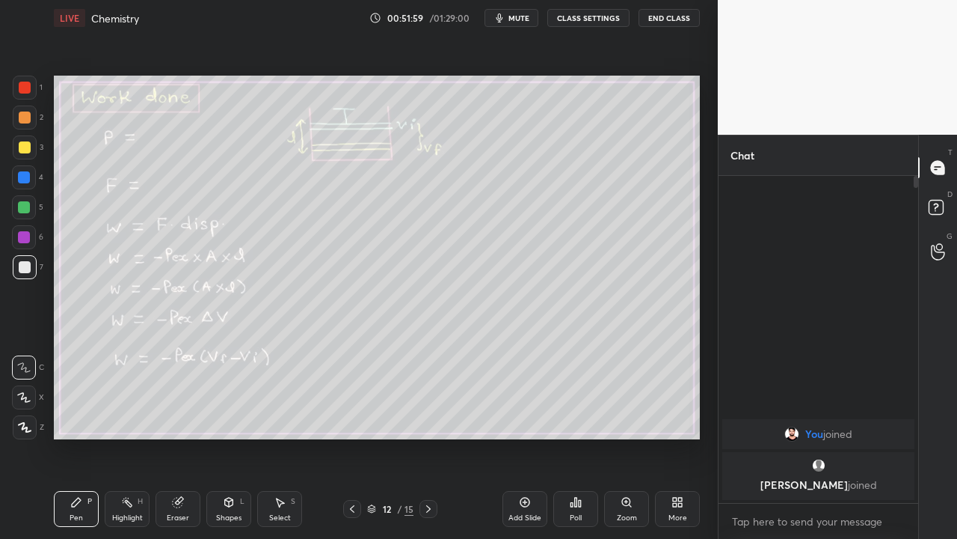
click at [429, 437] on icon at bounding box center [429, 509] width 12 height 12
click at [427, 437] on icon at bounding box center [429, 509] width 12 height 12
click at [410, 437] on div "15" at bounding box center [409, 508] width 9 height 13
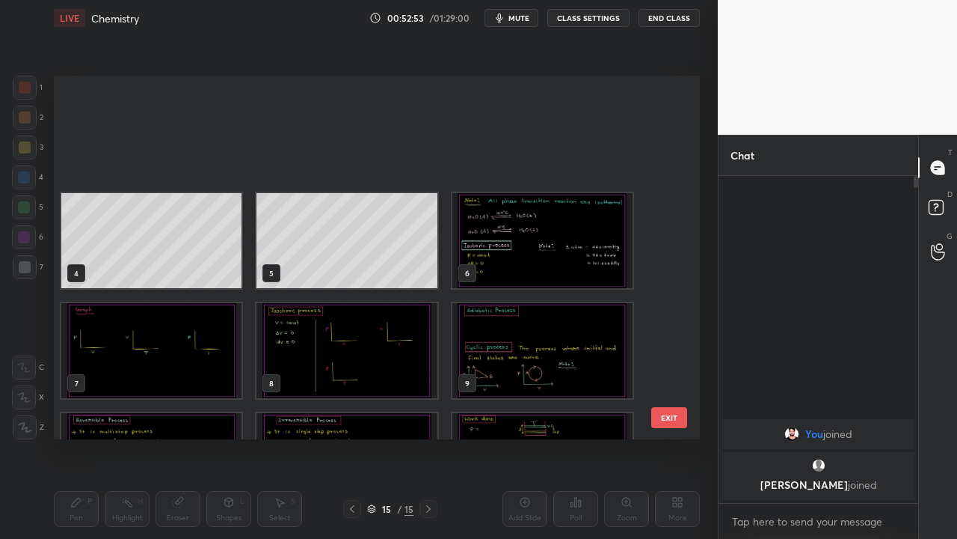
scroll to position [359, 639]
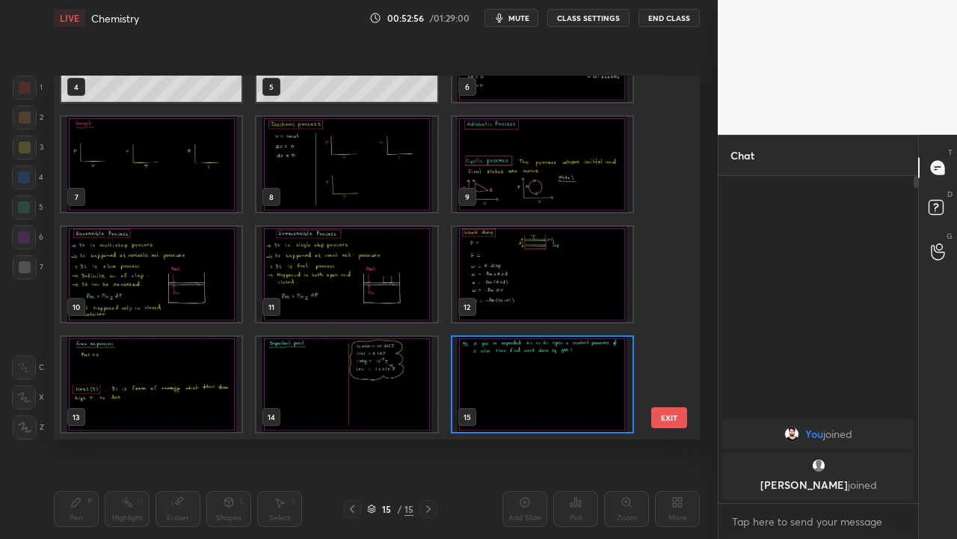
click at [509, 393] on img "grid" at bounding box center [543, 384] width 180 height 95
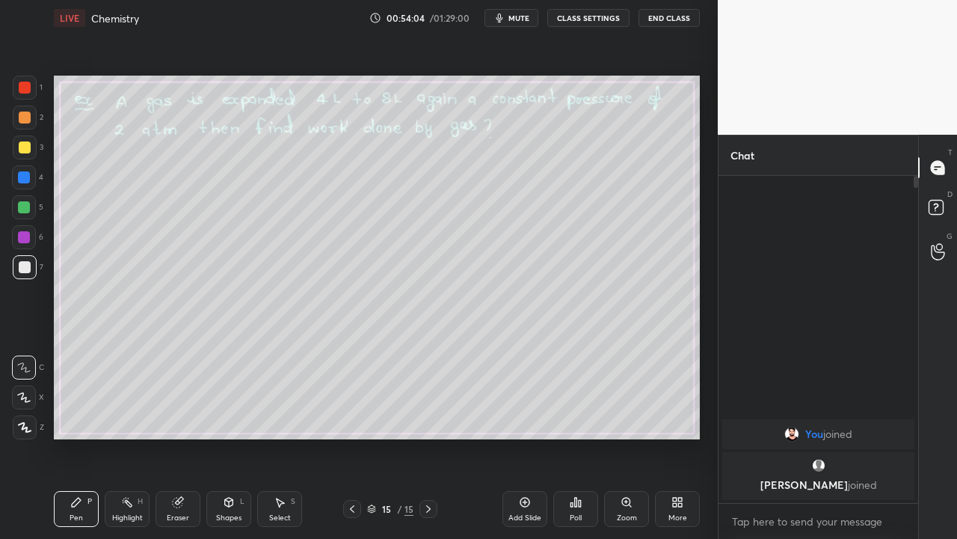
click at [408, 437] on div "15" at bounding box center [409, 508] width 9 height 13
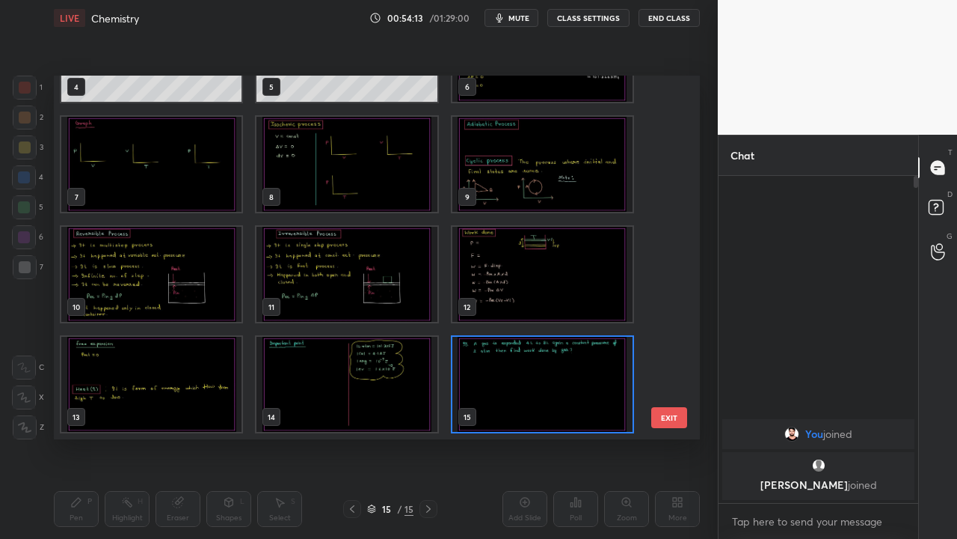
click at [408, 437] on div "15" at bounding box center [409, 508] width 9 height 13
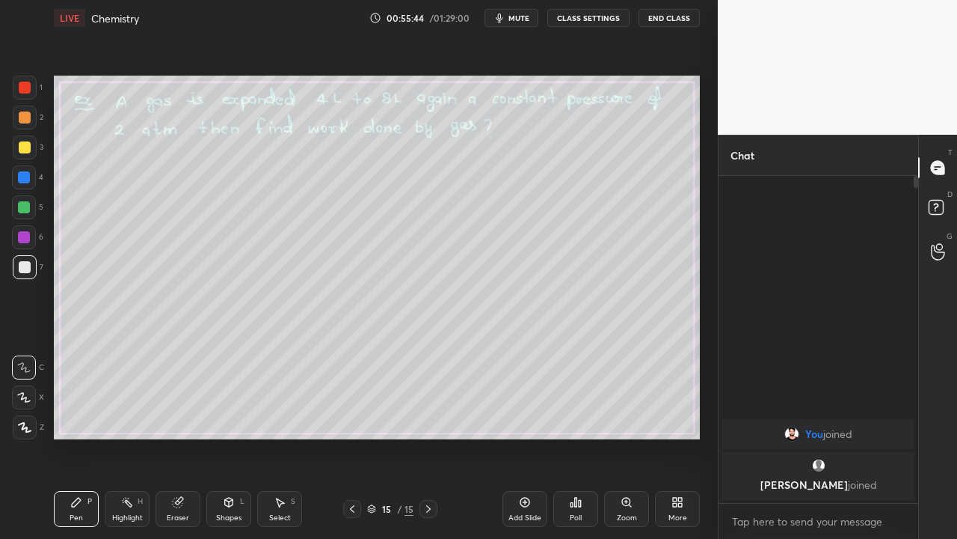
click at [683, 14] on button "End Class" at bounding box center [669, 18] width 61 height 18
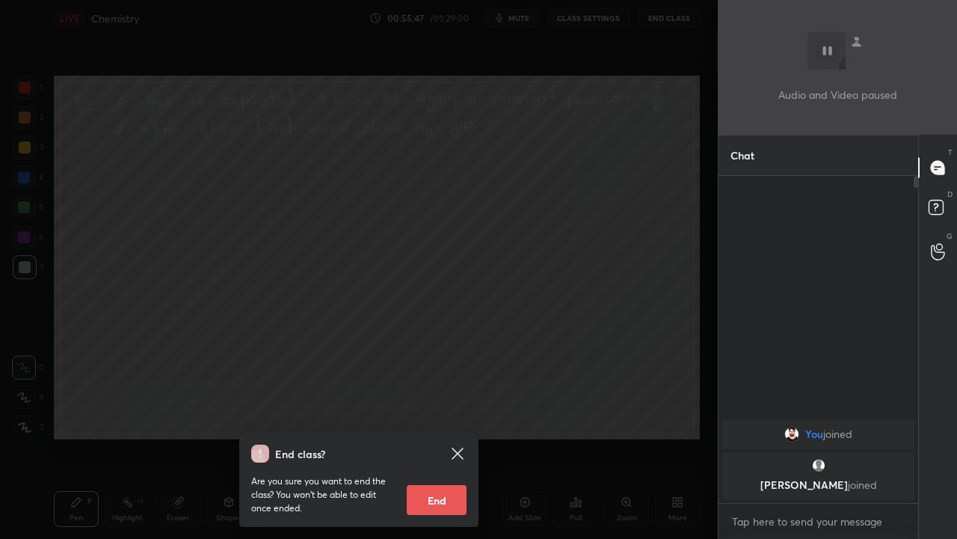
click at [437, 437] on button "End" at bounding box center [437, 500] width 60 height 30
type textarea "x"
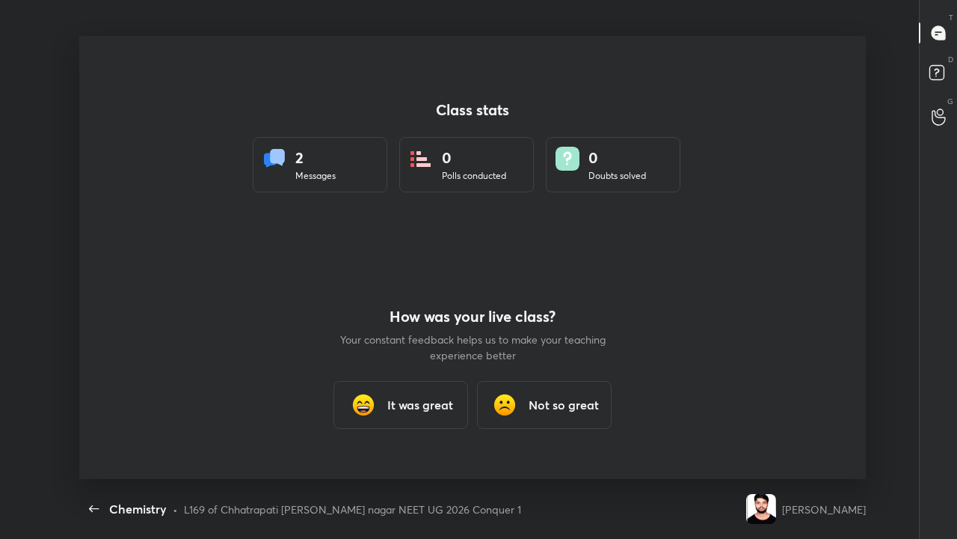
scroll to position [443, 945]
click at [563, 401] on h3 "Not so great" at bounding box center [564, 405] width 70 height 18
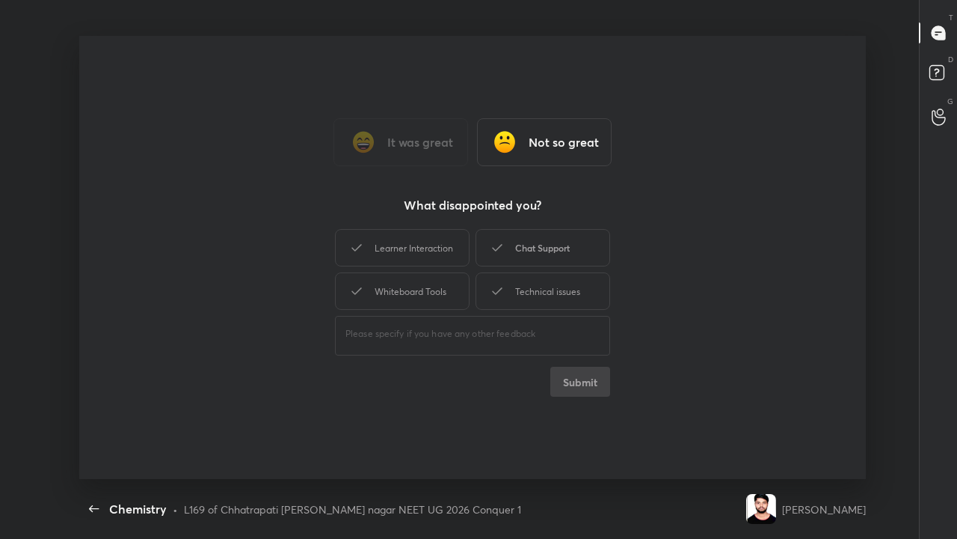
click at [573, 242] on div "Chat Support" at bounding box center [543, 247] width 135 height 37
click at [600, 384] on button "Submit" at bounding box center [580, 382] width 60 height 30
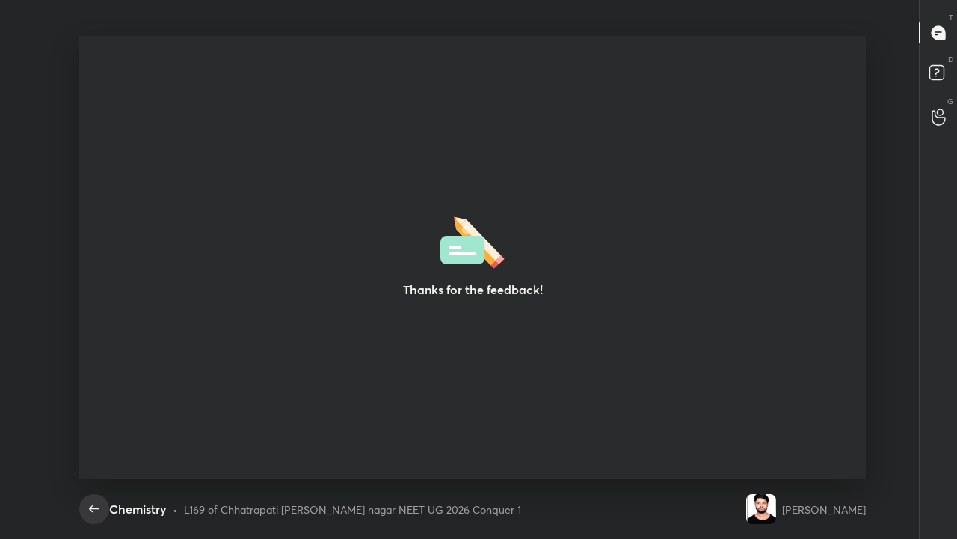
click at [94, 437] on icon "button" at bounding box center [94, 508] width 10 height 7
click at [97, 437] on icon "button" at bounding box center [94, 509] width 18 height 18
click at [1, 328] on div "Thanks for the feedback! Setting up your live class" at bounding box center [472, 257] width 945 height 443
click at [10, 279] on div "Thanks for the feedback! Setting up your live class" at bounding box center [472, 257] width 945 height 443
